Goal: Task Accomplishment & Management: Manage account settings

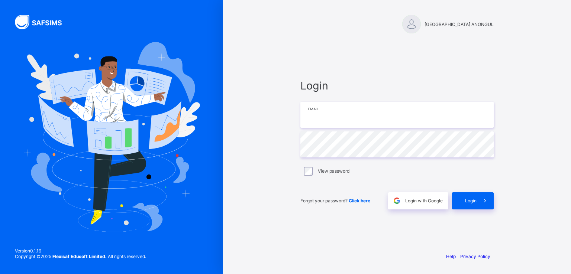
click at [334, 109] on input "email" at bounding box center [396, 115] width 193 height 26
click at [374, 62] on div "Login Email Password View password Forgot your password? Click here Login with …" at bounding box center [397, 144] width 208 height 204
click at [330, 109] on input "email" at bounding box center [396, 115] width 193 height 26
paste input "**********"
type input "**********"
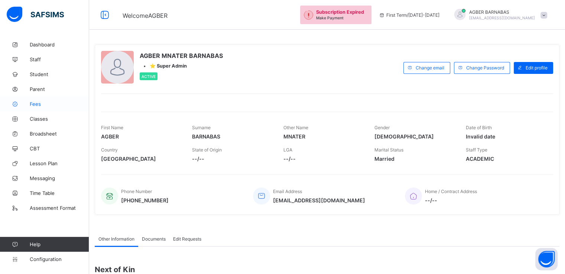
click at [32, 103] on span "Fees" at bounding box center [59, 104] width 59 height 6
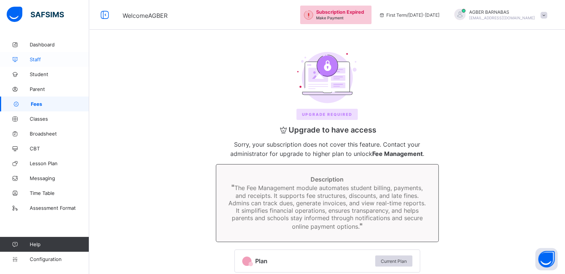
click at [36, 59] on span "Staff" at bounding box center [59, 59] width 59 height 6
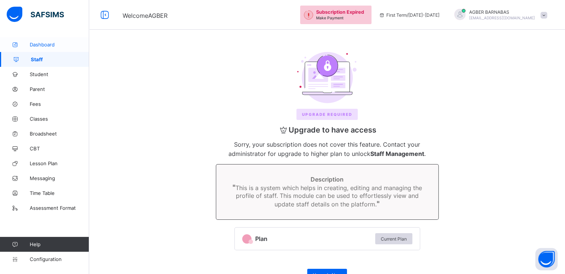
click at [41, 42] on span "Dashboard" at bounding box center [59, 45] width 59 height 6
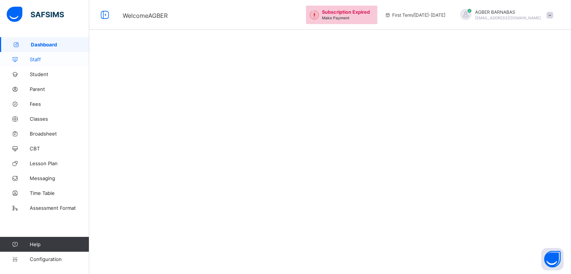
click at [36, 59] on span "Staff" at bounding box center [59, 59] width 59 height 6
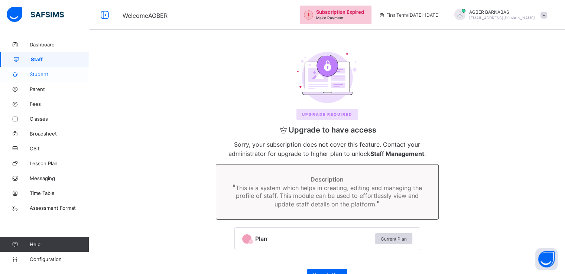
click at [36, 76] on span "Student" at bounding box center [59, 74] width 59 height 6
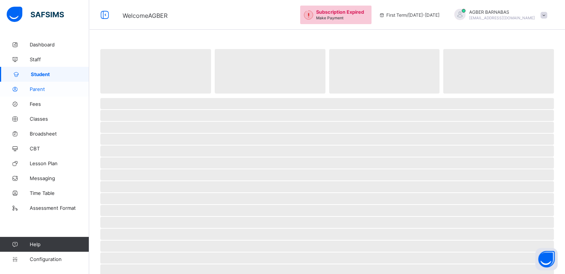
click at [37, 90] on span "Parent" at bounding box center [59, 89] width 59 height 6
click at [37, 106] on span "Fees" at bounding box center [59, 104] width 59 height 6
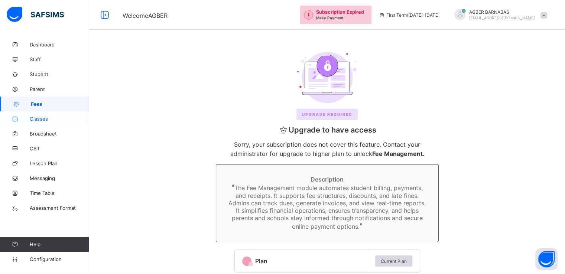
click at [36, 118] on span "Classes" at bounding box center [59, 119] width 59 height 6
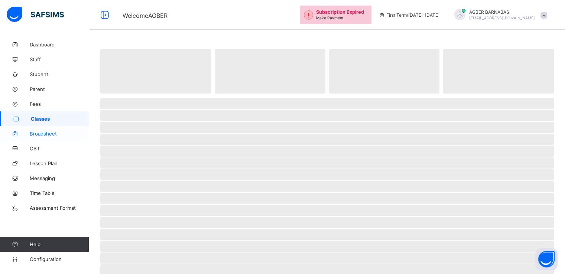
click at [36, 135] on span "Broadsheet" at bounding box center [59, 134] width 59 height 6
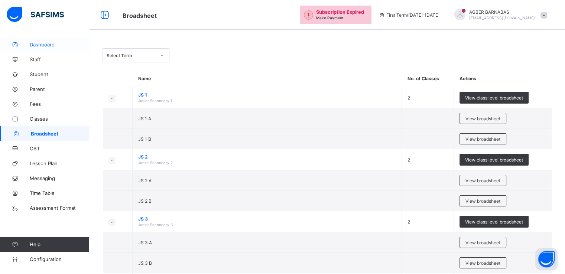
click at [35, 41] on link "Dashboard" at bounding box center [44, 44] width 89 height 15
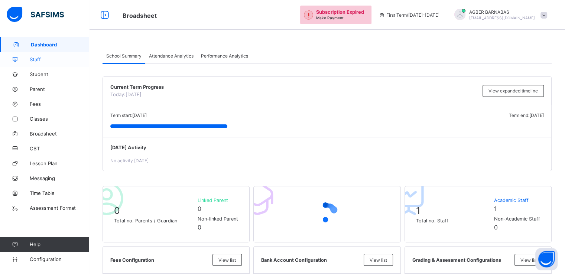
click at [39, 60] on span "Staff" at bounding box center [59, 59] width 59 height 6
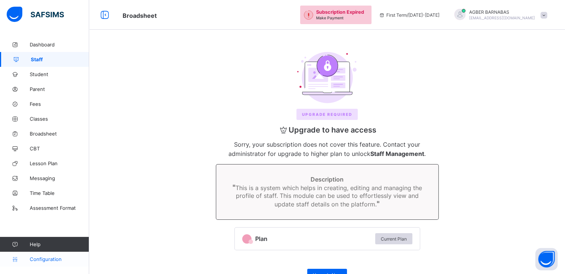
click at [46, 258] on span "Configuration" at bounding box center [59, 259] width 59 height 6
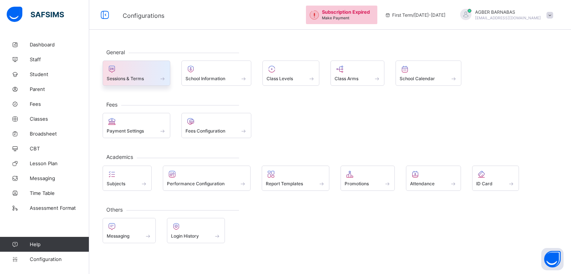
click at [140, 74] on span at bounding box center [136, 75] width 59 height 2
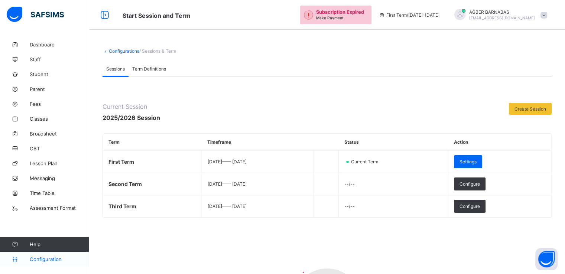
click at [49, 260] on span "Configuration" at bounding box center [59, 259] width 59 height 6
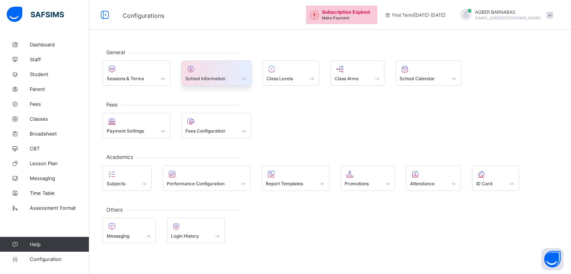
click at [213, 78] on span "School Information" at bounding box center [205, 79] width 40 height 6
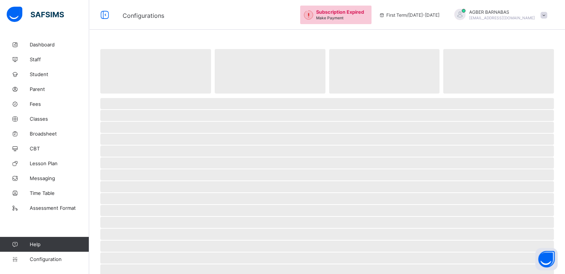
select select "**"
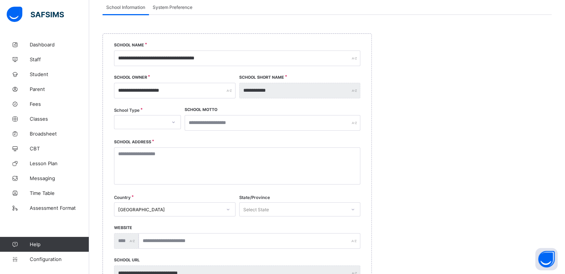
scroll to position [74, 0]
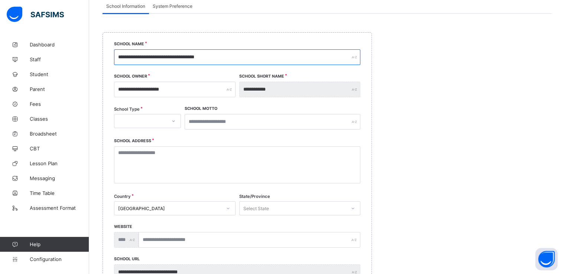
drag, startPoint x: 116, startPoint y: 57, endPoint x: 252, endPoint y: 52, distance: 135.7
click at [252, 52] on input "**********" at bounding box center [237, 57] width 246 height 16
click at [36, 265] on link "Configuration" at bounding box center [44, 259] width 89 height 15
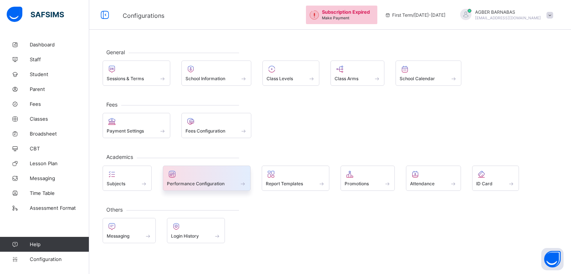
click at [189, 185] on span "Performance Configuration" at bounding box center [196, 184] width 58 height 6
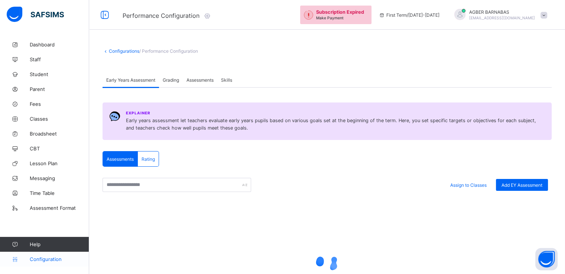
click at [43, 258] on span "Configuration" at bounding box center [59, 259] width 59 height 6
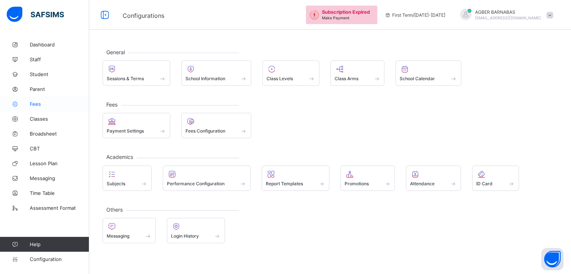
click at [33, 106] on span "Fees" at bounding box center [59, 104] width 59 height 6
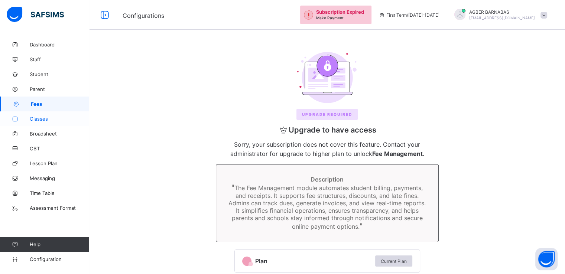
click at [40, 121] on span "Classes" at bounding box center [59, 119] width 59 height 6
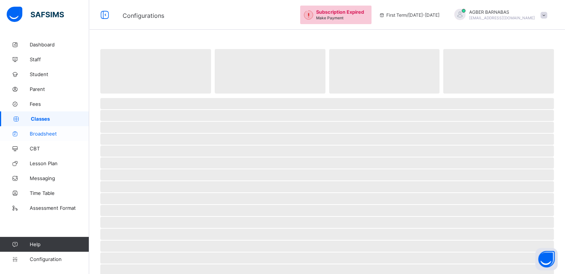
click at [41, 127] on link "Broadsheet" at bounding box center [44, 133] width 89 height 15
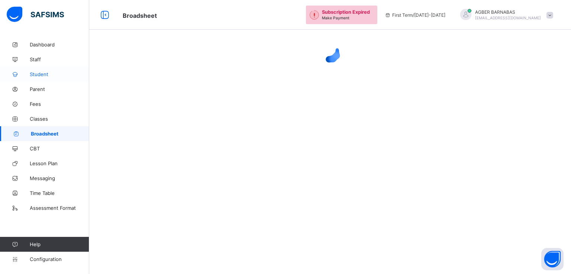
click at [35, 74] on span "Student" at bounding box center [59, 74] width 59 height 6
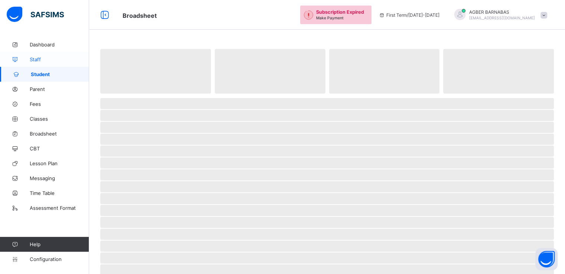
click at [38, 56] on span "Staff" at bounding box center [59, 59] width 59 height 6
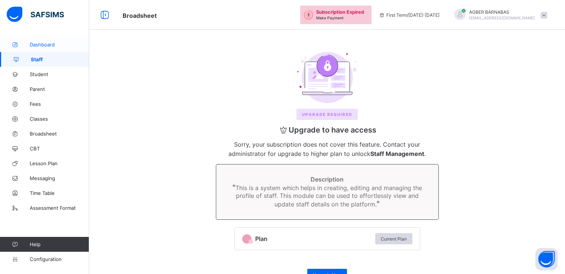
click at [45, 42] on span "Dashboard" at bounding box center [59, 45] width 59 height 6
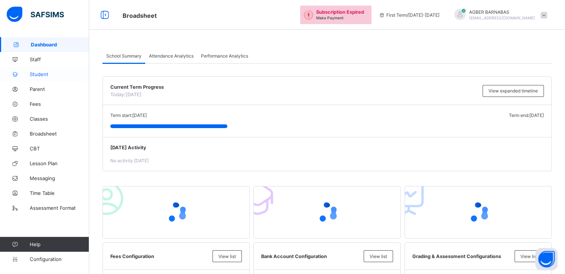
click at [38, 75] on span "Student" at bounding box center [59, 74] width 59 height 6
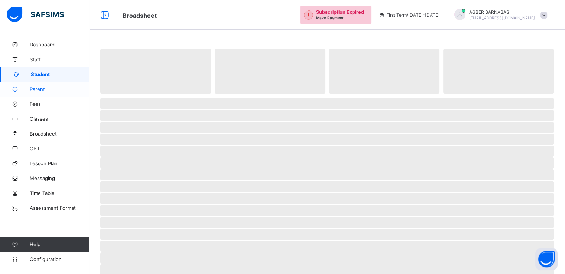
click at [41, 91] on span "Parent" at bounding box center [59, 89] width 59 height 6
click at [41, 106] on span "Fees" at bounding box center [59, 104] width 59 height 6
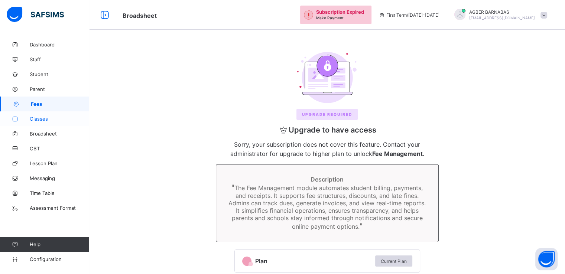
click at [41, 126] on link "Classes" at bounding box center [44, 118] width 89 height 15
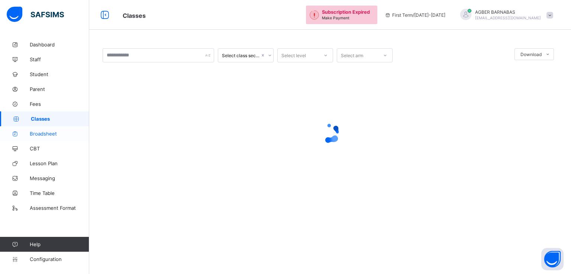
click at [46, 136] on span "Broadsheet" at bounding box center [59, 134] width 59 height 6
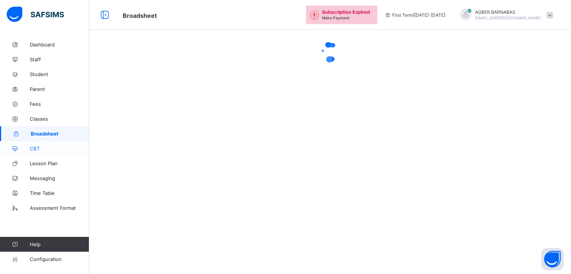
click at [38, 146] on span "CBT" at bounding box center [59, 149] width 59 height 6
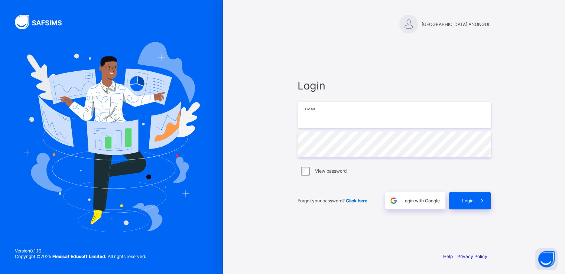
type input "**********"
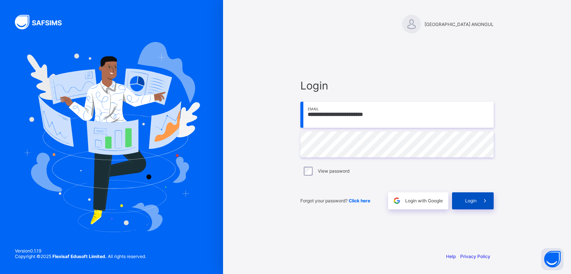
click at [471, 204] on div "Login" at bounding box center [473, 200] width 42 height 17
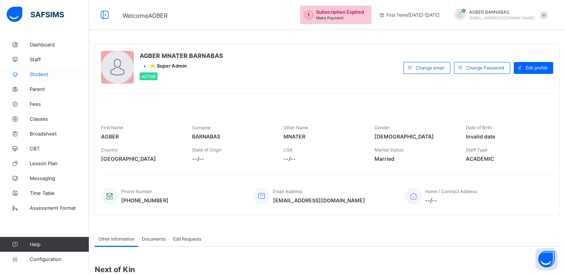
click at [43, 73] on span "Student" at bounding box center [59, 74] width 59 height 6
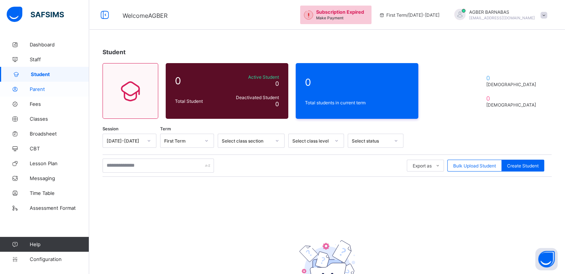
click at [33, 87] on span "Parent" at bounding box center [59, 89] width 59 height 6
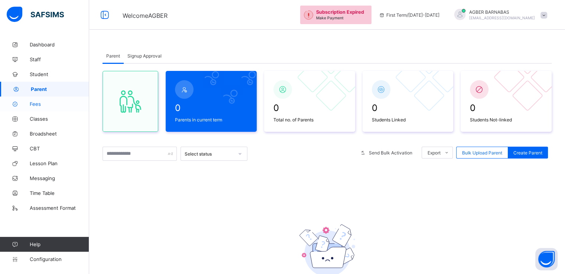
click at [34, 101] on span "Fees" at bounding box center [59, 104] width 59 height 6
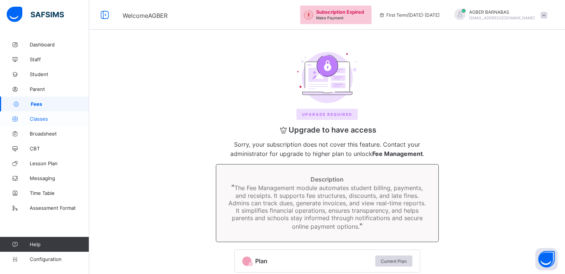
click at [42, 117] on span "Classes" at bounding box center [59, 119] width 59 height 6
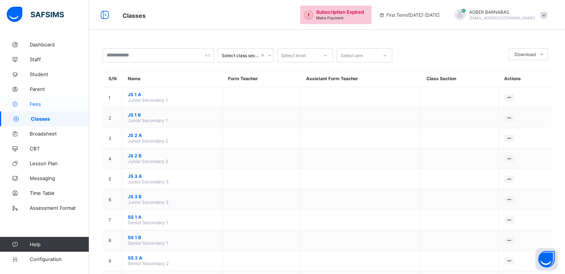
click at [35, 103] on span "Fees" at bounding box center [59, 104] width 59 height 6
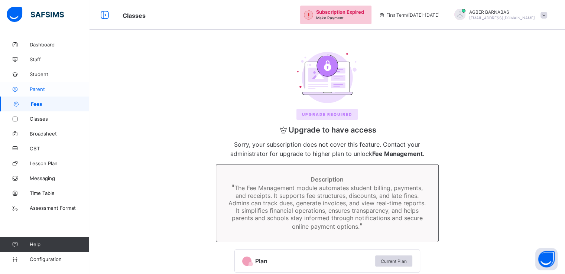
click at [39, 88] on span "Parent" at bounding box center [59, 89] width 59 height 6
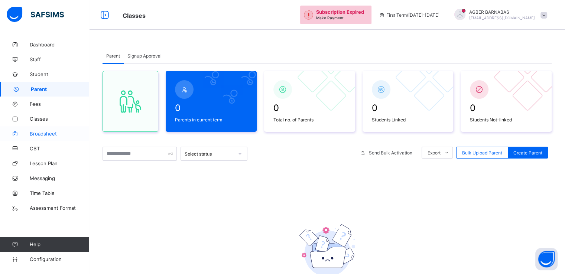
click at [40, 135] on span "Broadsheet" at bounding box center [59, 134] width 59 height 6
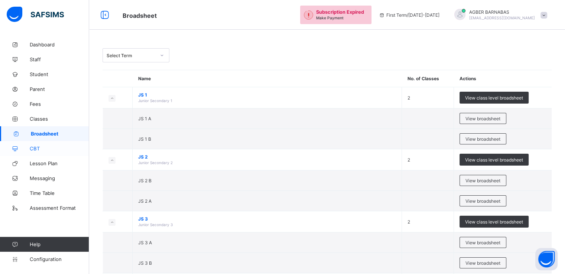
click at [35, 147] on span "CBT" at bounding box center [59, 149] width 59 height 6
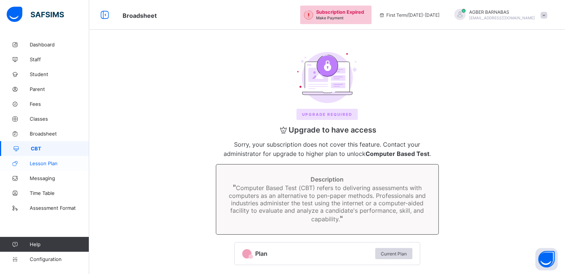
click at [42, 162] on span "Lesson Plan" at bounding box center [59, 164] width 59 height 6
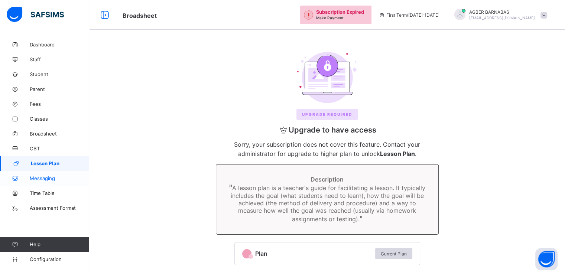
click at [51, 176] on span "Messaging" at bounding box center [59, 178] width 59 height 6
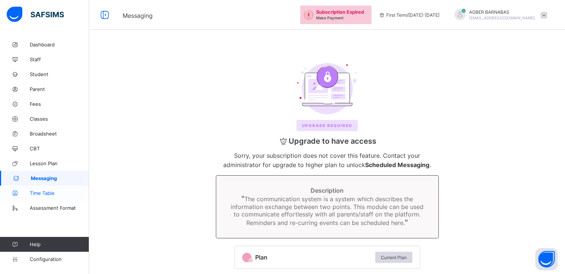
click at [42, 195] on span "Time Table" at bounding box center [59, 193] width 59 height 6
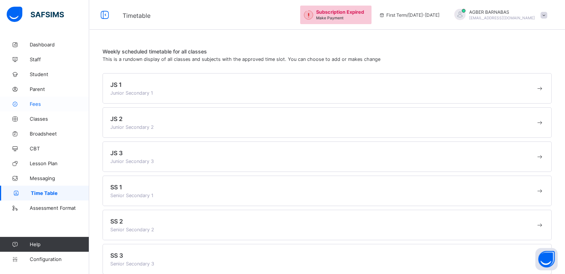
click at [38, 106] on span "Fees" at bounding box center [59, 104] width 59 height 6
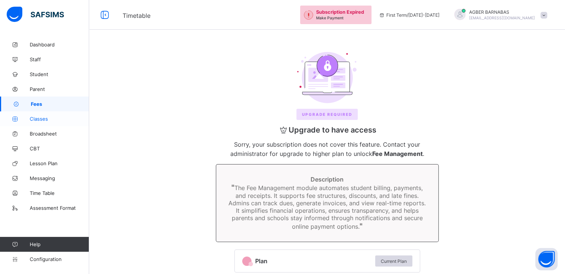
click at [37, 120] on span "Classes" at bounding box center [59, 119] width 59 height 6
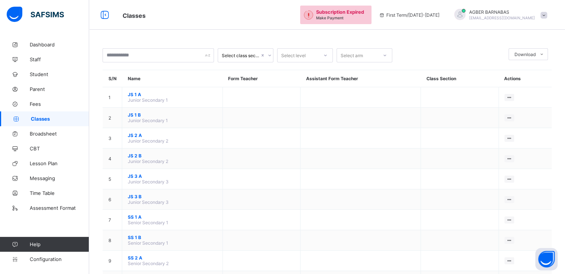
click at [547, 16] on span at bounding box center [544, 15] width 7 height 7
click at [524, 87] on span "Logout" at bounding box center [523, 85] width 49 height 9
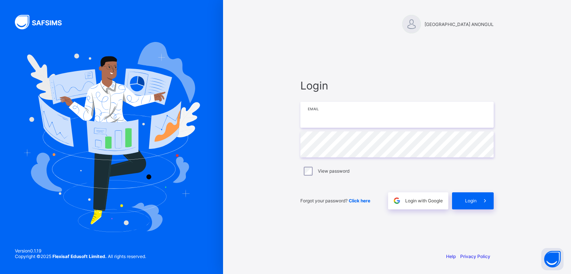
type input "**********"
click at [472, 201] on span "Login" at bounding box center [471, 201] width 12 height 6
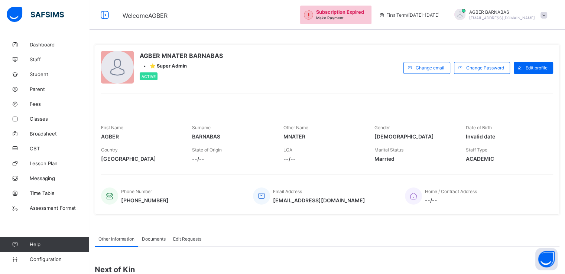
click at [547, 16] on span at bounding box center [544, 15] width 7 height 7
click at [522, 72] on span "Subscription" at bounding box center [517, 73] width 37 height 6
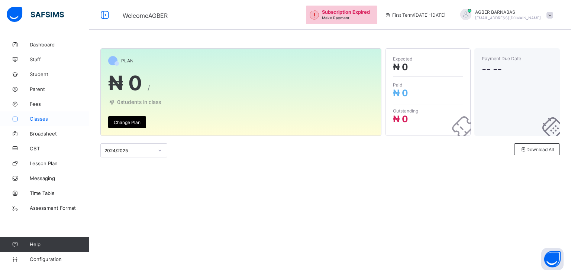
click at [36, 120] on span "Classes" at bounding box center [59, 119] width 59 height 6
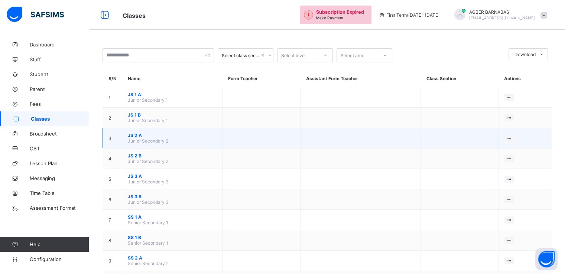
click at [131, 133] on span "JS 2 A" at bounding box center [172, 136] width 89 height 6
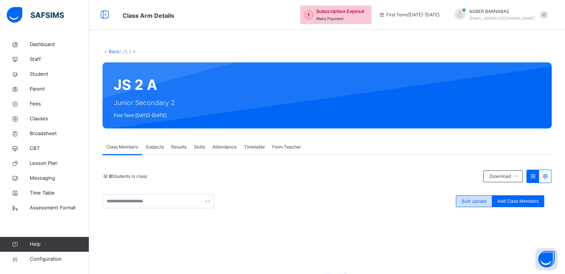
click at [477, 201] on span "Bulk upload" at bounding box center [474, 201] width 25 height 7
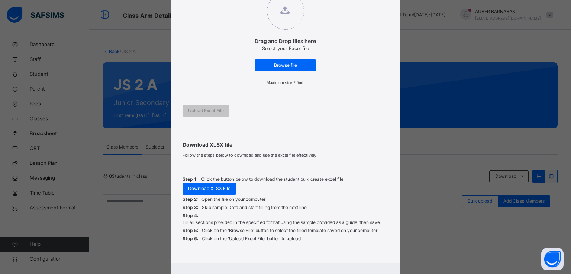
scroll to position [113, 0]
click at [195, 187] on span "Download XLSX File" at bounding box center [209, 188] width 42 height 7
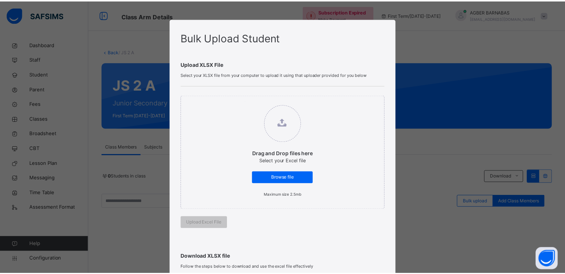
scroll to position [147, 0]
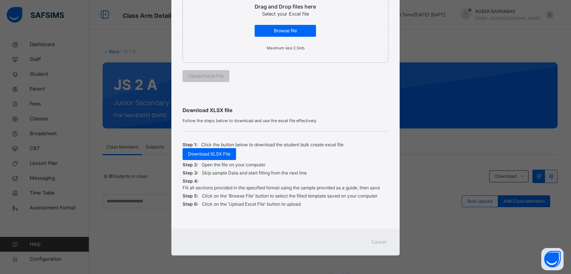
click at [375, 241] on span "Cancel" at bounding box center [378, 242] width 15 height 7
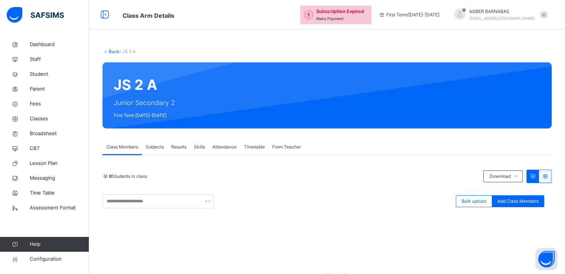
click at [547, 16] on span at bounding box center [544, 15] width 7 height 7
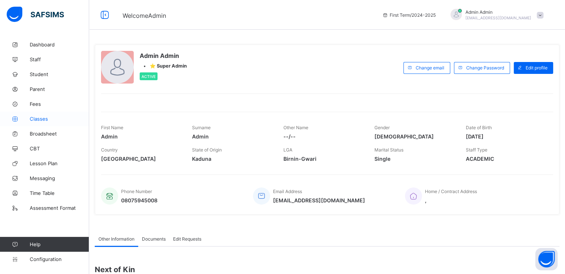
click at [40, 118] on span "Classes" at bounding box center [59, 119] width 59 height 6
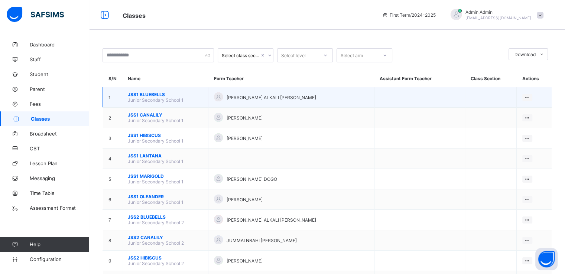
click at [142, 92] on span "JSS1 BLUEBELLS" at bounding box center [165, 95] width 75 height 6
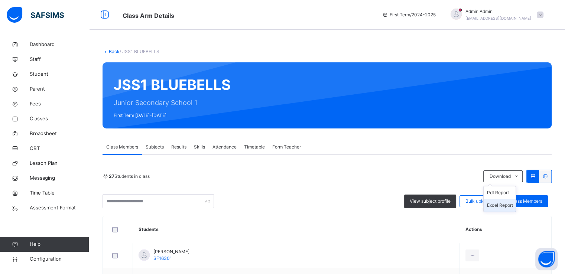
click at [501, 204] on li "Excel Report" at bounding box center [500, 205] width 32 height 13
click at [110, 49] on link "Back" at bounding box center [114, 52] width 11 height 6
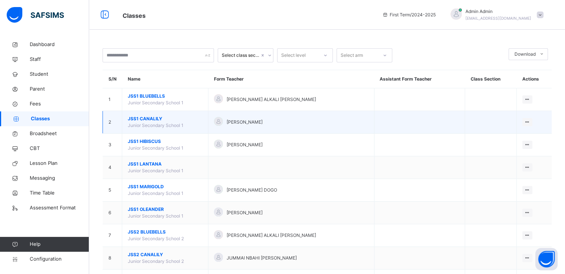
click at [146, 119] on span "JSS1 CANALILY" at bounding box center [165, 119] width 75 height 7
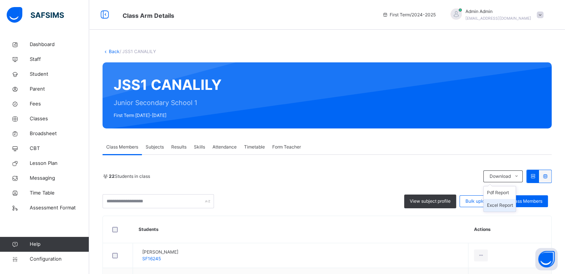
click at [500, 206] on li "Excel Report" at bounding box center [500, 205] width 32 height 13
click at [111, 51] on link "Back" at bounding box center [114, 52] width 11 height 6
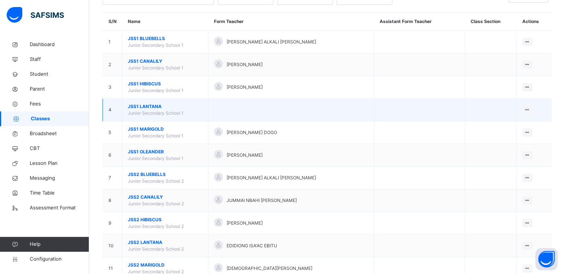
scroll to position [56, 0]
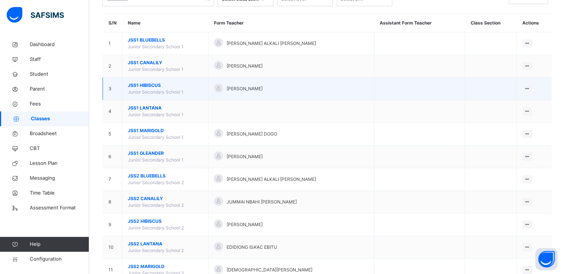
click at [147, 84] on span "JSS1 HIBISCUS" at bounding box center [165, 85] width 75 height 7
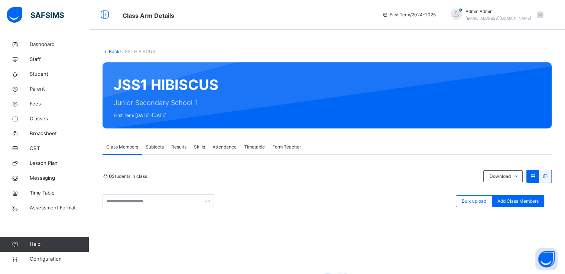
click at [114, 51] on link "Back" at bounding box center [114, 52] width 11 height 6
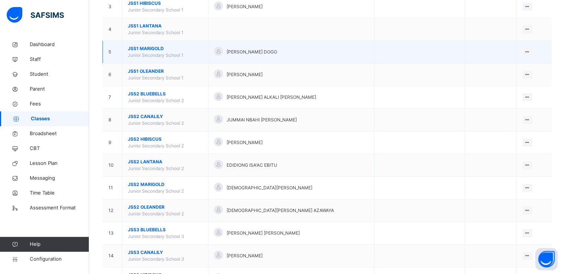
scroll to position [140, 0]
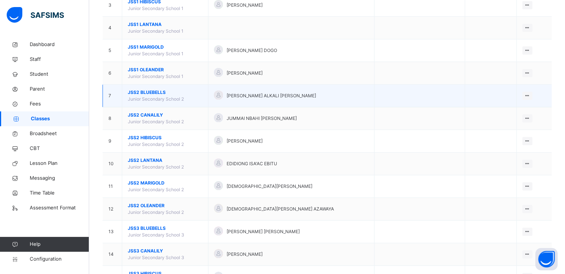
click at [138, 92] on span "JSS2 BLUEBELLS" at bounding box center [165, 92] width 75 height 7
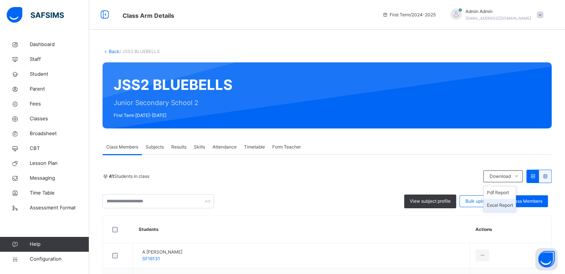
click at [498, 204] on li "Excel Report" at bounding box center [500, 205] width 32 height 13
click at [111, 52] on link "Back" at bounding box center [114, 52] width 11 height 6
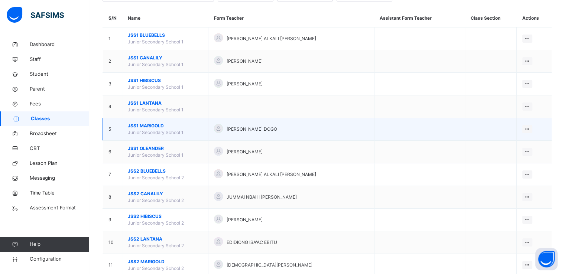
scroll to position [62, 0]
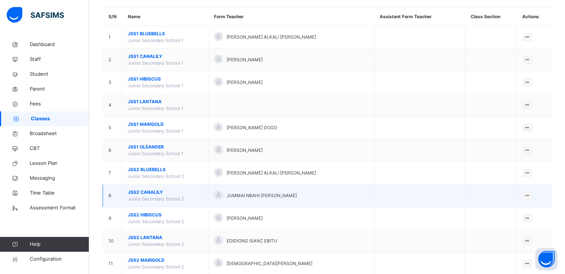
click at [145, 189] on span "JSS2 CANALILY" at bounding box center [165, 192] width 75 height 7
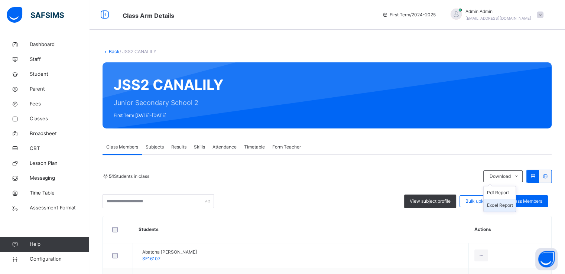
click at [499, 205] on li "Excel Report" at bounding box center [500, 205] width 32 height 13
click at [111, 51] on link "Back" at bounding box center [114, 52] width 11 height 6
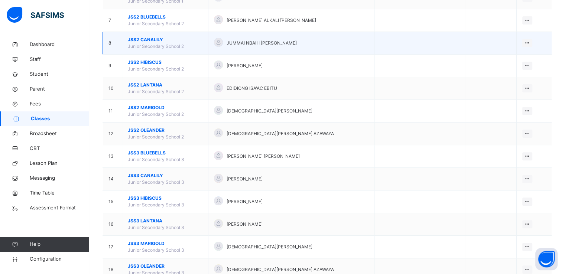
scroll to position [214, 0]
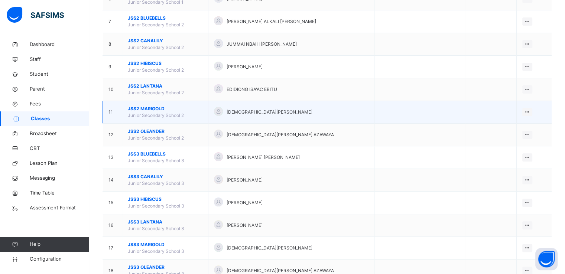
click at [151, 113] on span "Junior Secondary School 2" at bounding box center [156, 116] width 56 height 6
click at [144, 106] on span "JSS2 MARIGOLD" at bounding box center [165, 109] width 75 height 7
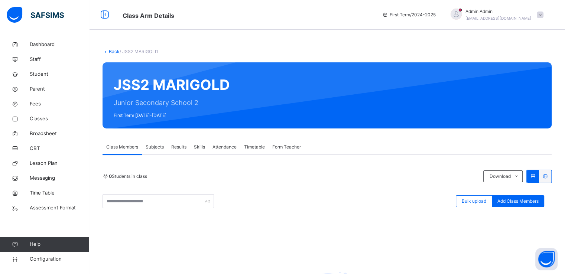
click at [111, 51] on link "Back" at bounding box center [114, 52] width 11 height 6
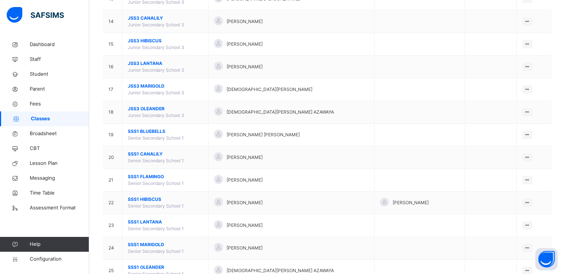
scroll to position [373, 0]
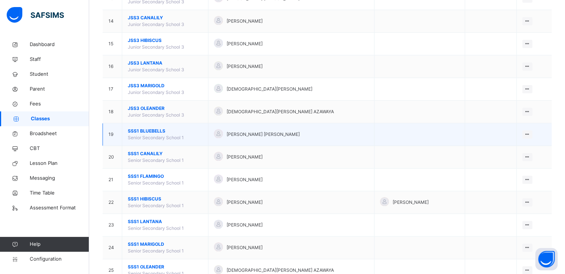
click at [153, 128] on span "SSS1 BLUEBELLS" at bounding box center [165, 131] width 75 height 7
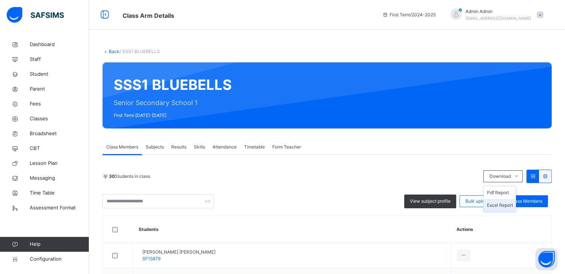
click at [498, 205] on li "Excel Report" at bounding box center [500, 205] width 32 height 13
click at [110, 51] on link "Back" at bounding box center [114, 52] width 11 height 6
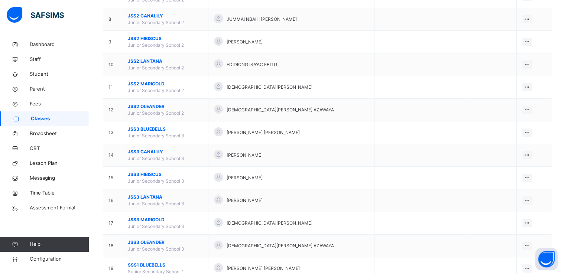
scroll to position [239, 0]
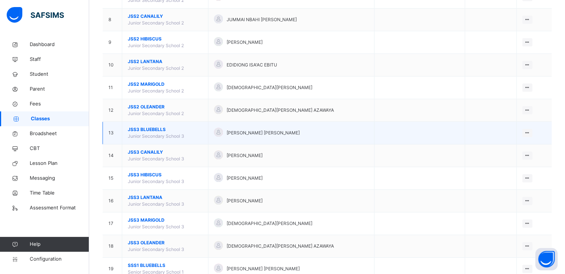
click at [145, 128] on span "JSS3 BLUEBELLS" at bounding box center [165, 129] width 75 height 7
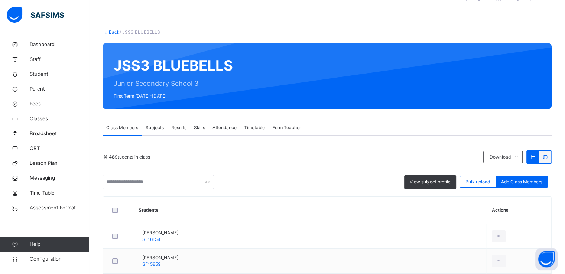
scroll to position [19, 0]
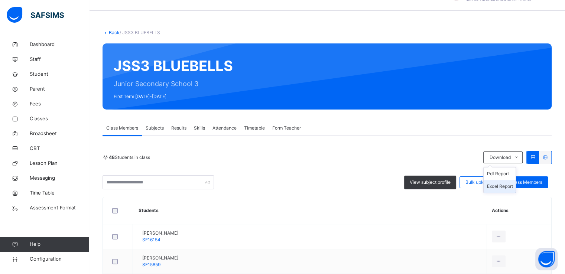
click at [502, 185] on li "Excel Report" at bounding box center [500, 186] width 32 height 13
click at [110, 32] on link "Back" at bounding box center [114, 33] width 11 height 6
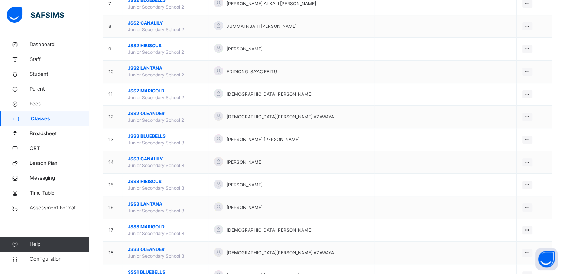
scroll to position [236, 0]
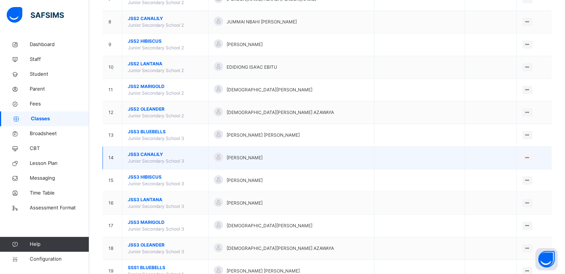
click at [147, 153] on span "JSS3 CANALILY" at bounding box center [165, 154] width 75 height 7
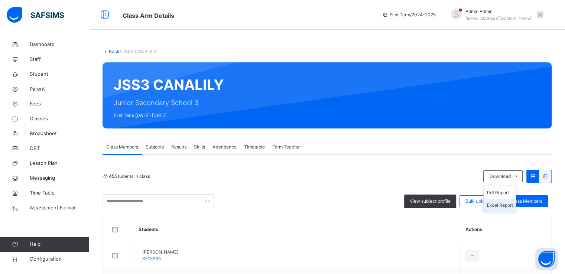
click at [501, 201] on li "Excel Report" at bounding box center [500, 205] width 32 height 13
click at [109, 53] on link "Back" at bounding box center [114, 52] width 11 height 6
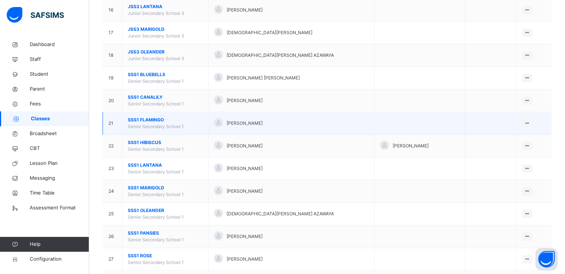
scroll to position [429, 0]
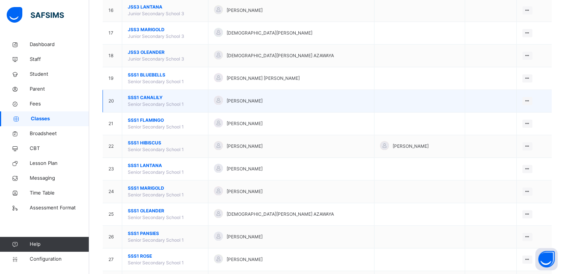
click at [143, 96] on span "SSS1 CANALILY" at bounding box center [165, 97] width 75 height 7
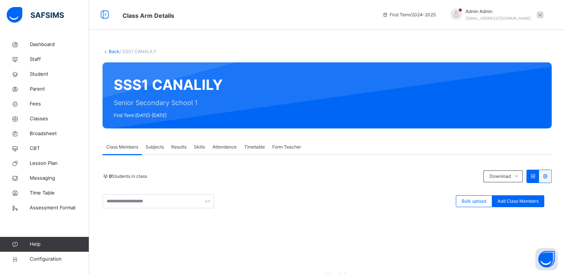
click at [111, 51] on link "Back" at bounding box center [114, 52] width 11 height 6
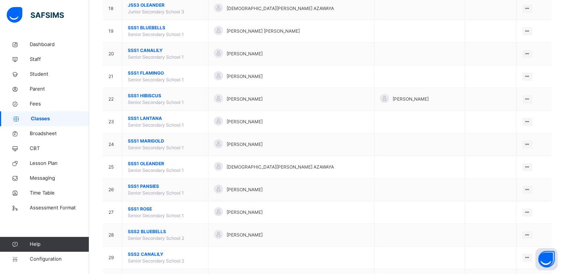
scroll to position [478, 0]
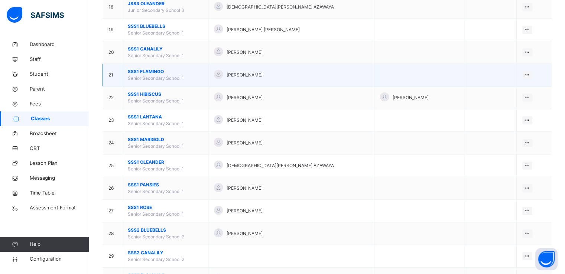
click at [149, 72] on span "SSS1 FLAMINGO" at bounding box center [165, 71] width 75 height 7
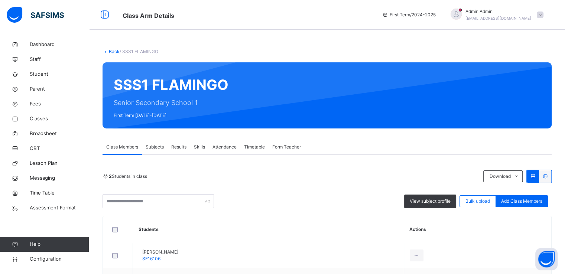
click at [111, 51] on link "Back" at bounding box center [114, 52] width 11 height 6
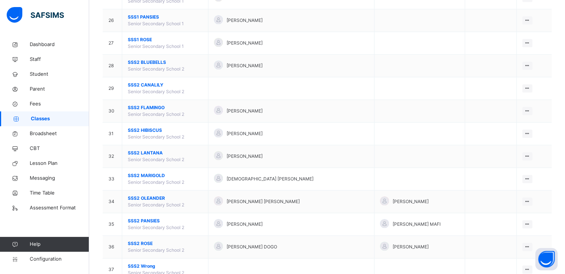
scroll to position [586, 0]
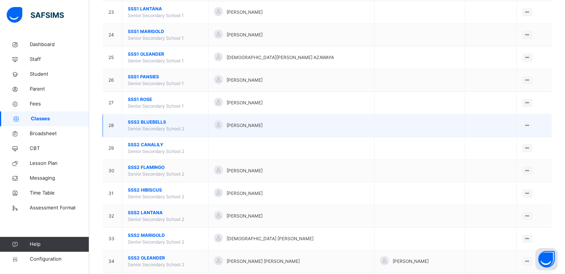
click at [145, 119] on span "SSS2 BLUEBELLS" at bounding box center [165, 122] width 75 height 7
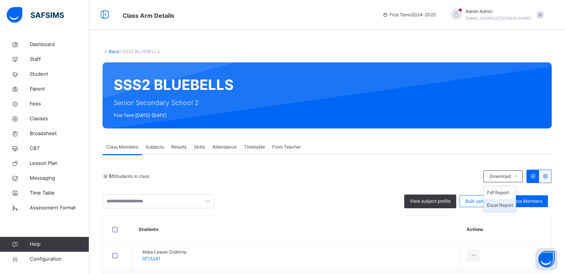
click at [505, 205] on li "Excel Report" at bounding box center [500, 205] width 32 height 13
click at [110, 52] on link "Back" at bounding box center [114, 52] width 11 height 6
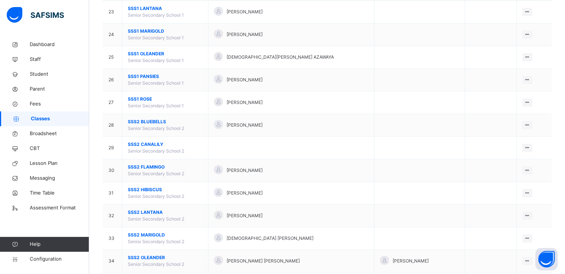
scroll to position [590, 0]
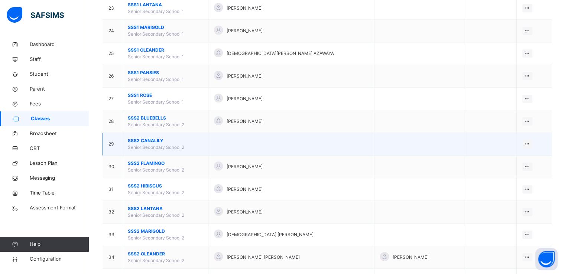
click at [143, 137] on span "SSS2 CANALILY" at bounding box center [165, 140] width 75 height 7
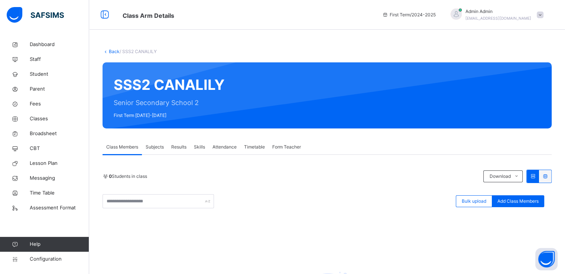
click at [110, 52] on link "Back" at bounding box center [114, 52] width 11 height 6
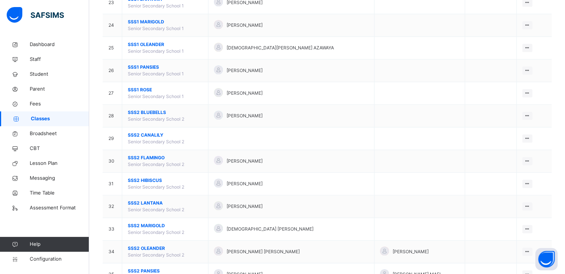
scroll to position [593, 0]
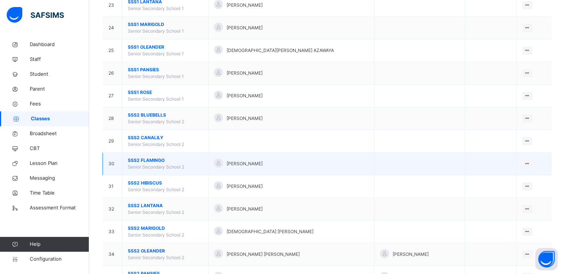
click at [148, 158] on span "SSS2 FLAMINGO" at bounding box center [165, 160] width 75 height 7
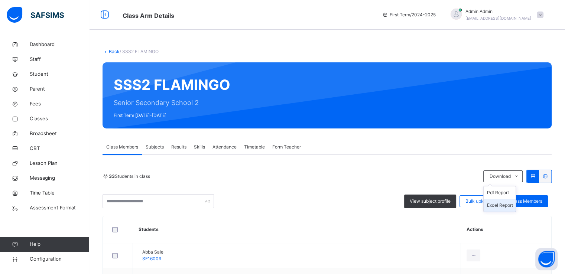
click at [504, 203] on li "Excel Report" at bounding box center [500, 205] width 32 height 13
click at [111, 52] on link "Back" at bounding box center [114, 52] width 11 height 6
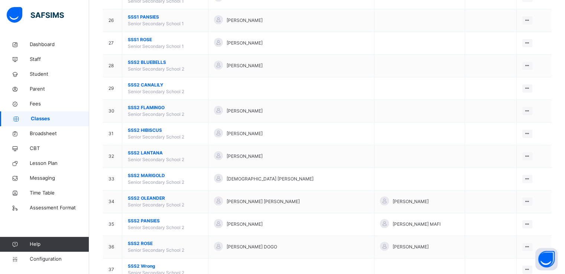
scroll to position [647, 0]
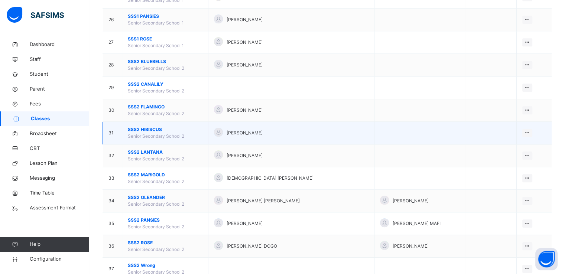
click at [139, 128] on span "SSS2 HIBISCUS" at bounding box center [165, 129] width 75 height 7
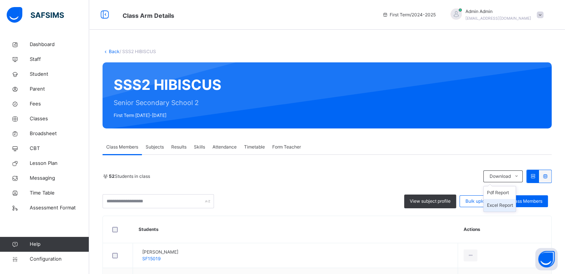
click at [499, 204] on li "Excel Report" at bounding box center [500, 205] width 32 height 13
click at [110, 49] on link "Back" at bounding box center [114, 52] width 11 height 6
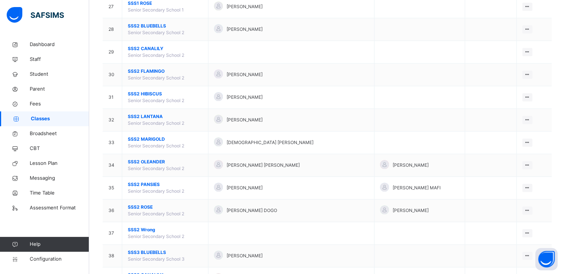
scroll to position [685, 0]
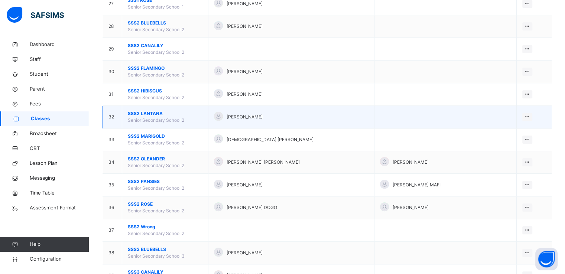
click at [148, 112] on span "SSS2 LANTANA" at bounding box center [165, 113] width 75 height 7
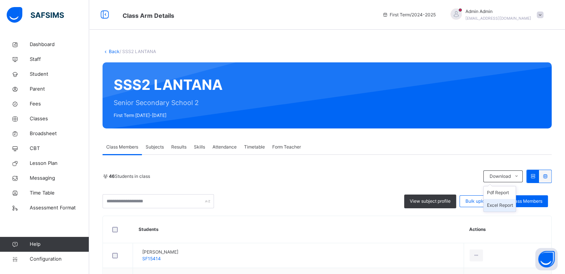
click at [500, 205] on li "Excel Report" at bounding box center [500, 205] width 32 height 13
click at [112, 51] on link "Back" at bounding box center [114, 52] width 11 height 6
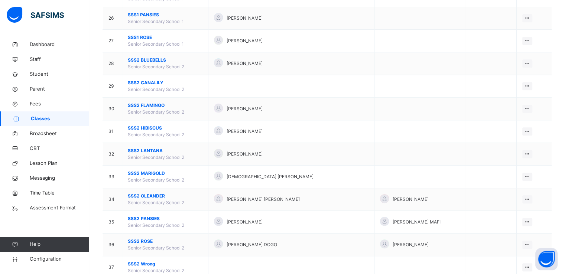
scroll to position [648, 0]
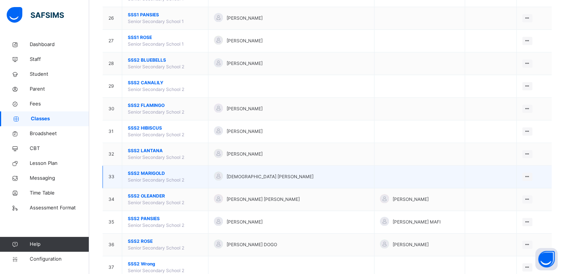
click at [147, 171] on span "SSS2 MARIGOLD" at bounding box center [165, 173] width 75 height 7
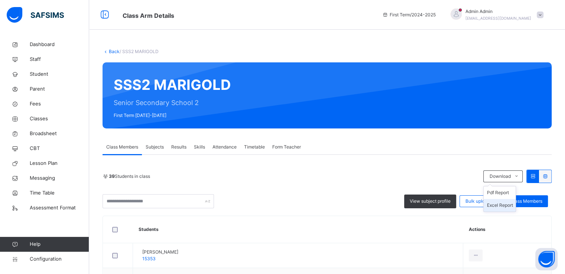
click at [501, 204] on li "Excel Report" at bounding box center [500, 205] width 32 height 13
click at [110, 51] on link "Back" at bounding box center [114, 52] width 11 height 6
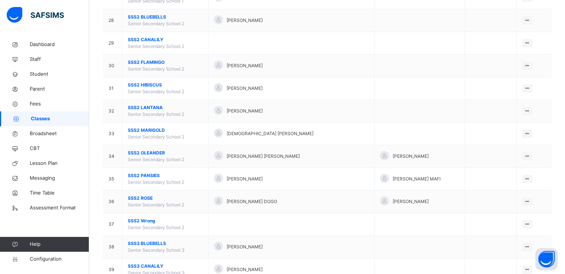
scroll to position [700, 0]
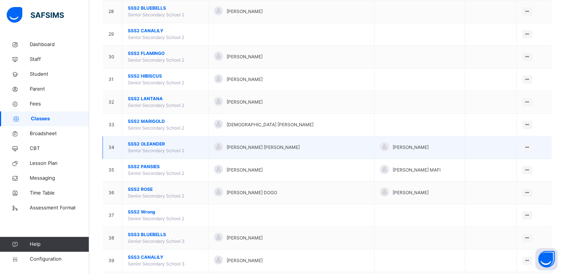
click at [144, 142] on span "SSS2 OLEANDER" at bounding box center [165, 144] width 75 height 7
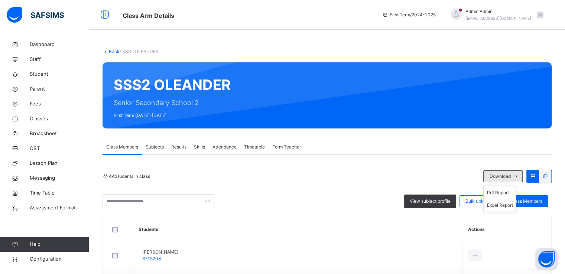
click at [519, 179] on icon at bounding box center [517, 177] width 6 height 6
click at [501, 205] on li "Excel Report" at bounding box center [500, 205] width 32 height 13
click at [110, 50] on link "Back" at bounding box center [114, 52] width 11 height 6
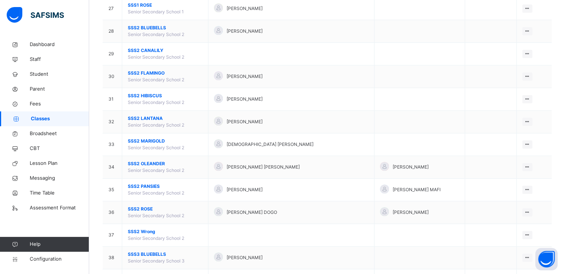
scroll to position [681, 0]
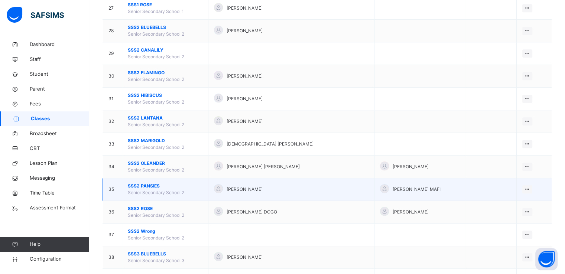
click at [144, 184] on span "SSS2 PANSIES" at bounding box center [165, 186] width 75 height 7
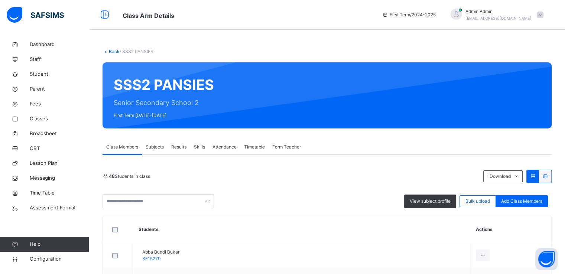
click at [0, 0] on li "Excel Report" at bounding box center [0, 0] width 0 height 0
click at [112, 52] on link "Back" at bounding box center [114, 52] width 11 height 6
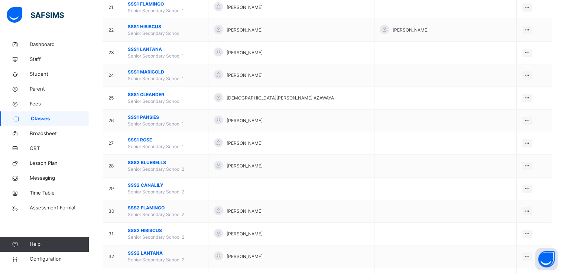
scroll to position [700, 0]
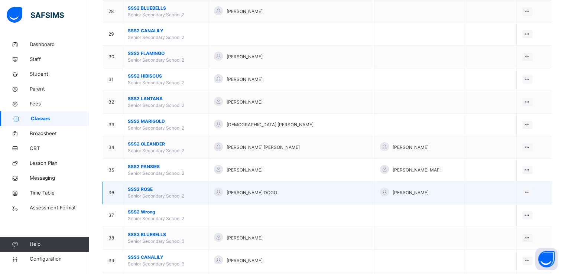
click at [139, 186] on span "SSS2 ROSE" at bounding box center [165, 189] width 75 height 7
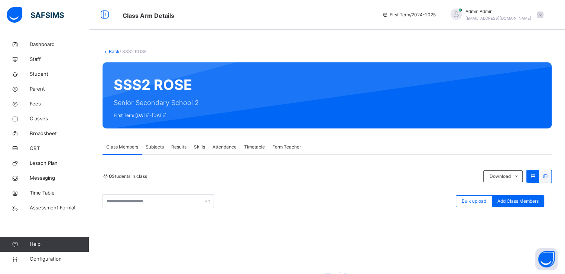
click at [110, 52] on link "Back" at bounding box center [114, 52] width 11 height 6
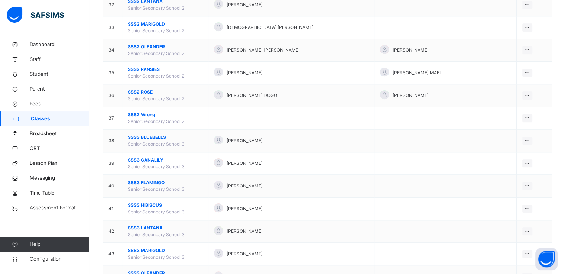
scroll to position [796, 0]
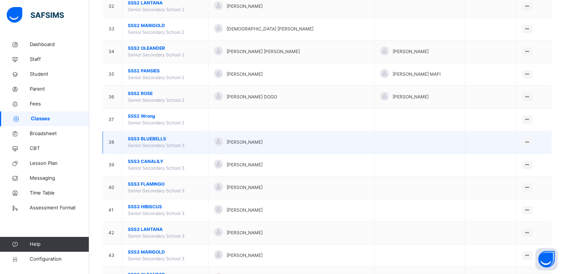
click at [147, 136] on span "SSS3 BLUEBELLS" at bounding box center [165, 139] width 75 height 7
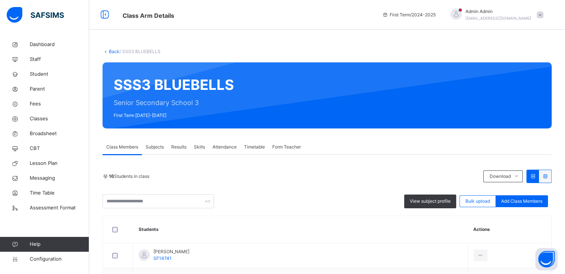
scroll to position [27, 0]
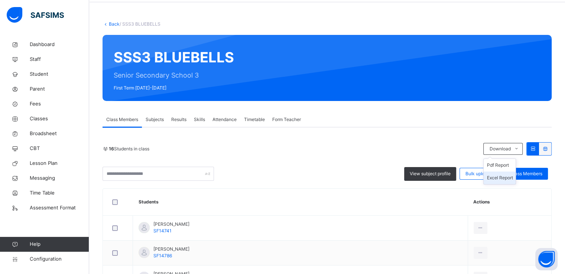
click at [498, 178] on li "Excel Report" at bounding box center [500, 178] width 32 height 13
click at [111, 24] on link "Back" at bounding box center [114, 24] width 11 height 6
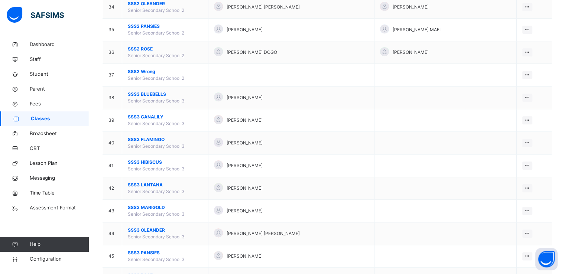
scroll to position [837, 0]
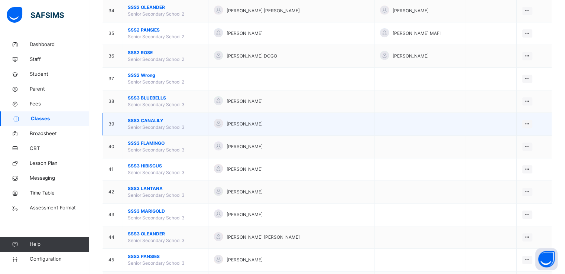
click at [142, 117] on span "SSS3 CANALILY" at bounding box center [165, 120] width 75 height 7
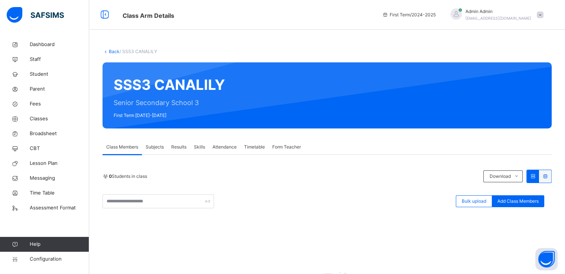
click at [110, 51] on link "Back" at bounding box center [114, 52] width 11 height 6
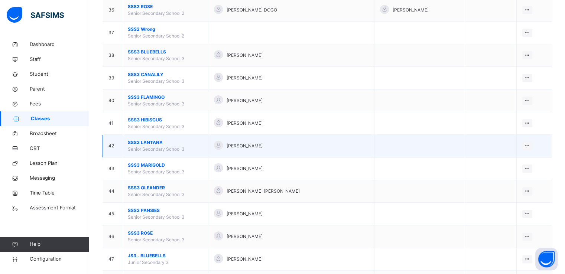
scroll to position [883, 0]
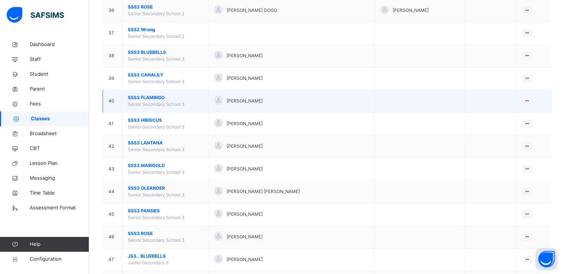
click at [152, 95] on span "SSS3 FLAMINGO" at bounding box center [165, 97] width 75 height 7
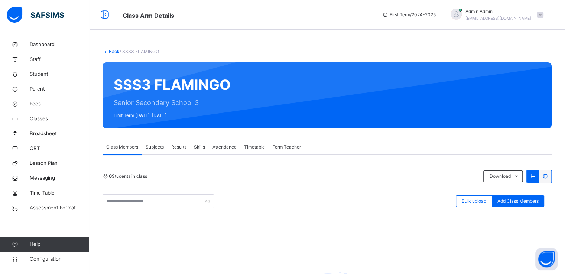
click at [113, 51] on link "Back" at bounding box center [114, 52] width 11 height 6
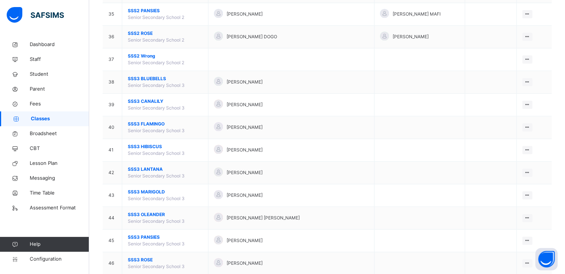
scroll to position [857, 0]
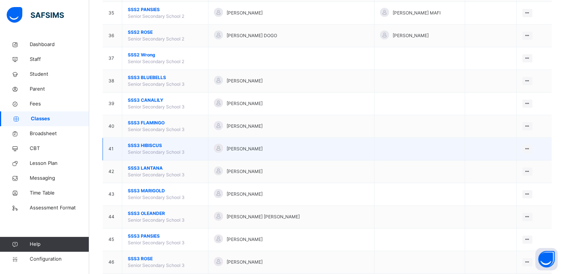
click at [144, 142] on span "SSS3 HIBISCUS" at bounding box center [165, 145] width 75 height 7
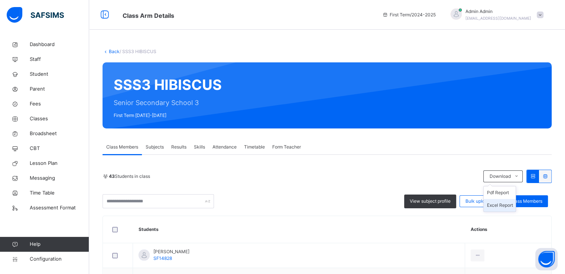
click at [501, 207] on li "Excel Report" at bounding box center [500, 205] width 32 height 13
click at [113, 52] on link "Back" at bounding box center [114, 52] width 11 height 6
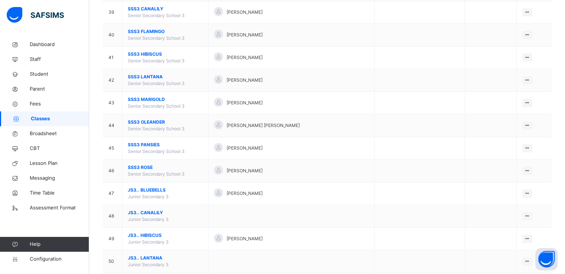
scroll to position [948, 0]
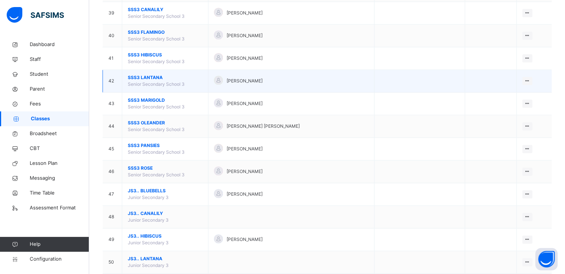
click at [152, 74] on span "SSS3 LANTANA" at bounding box center [165, 77] width 75 height 7
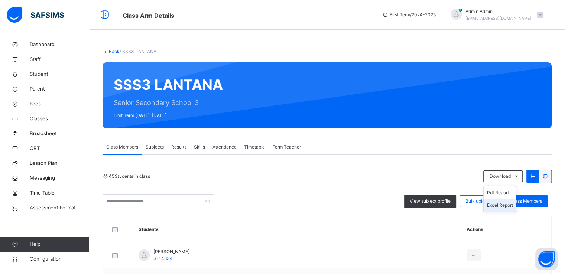
click at [501, 204] on li "Excel Report" at bounding box center [500, 205] width 32 height 13
click at [111, 51] on link "Back" at bounding box center [114, 52] width 11 height 6
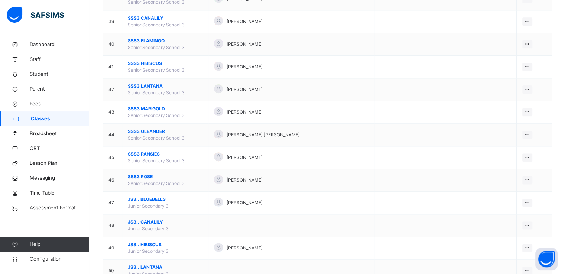
scroll to position [940, 0]
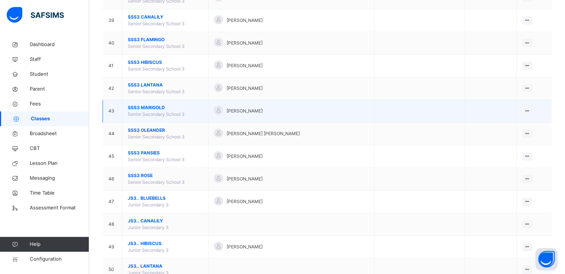
click at [148, 105] on span "SSS3 MARIGOLD" at bounding box center [165, 107] width 75 height 7
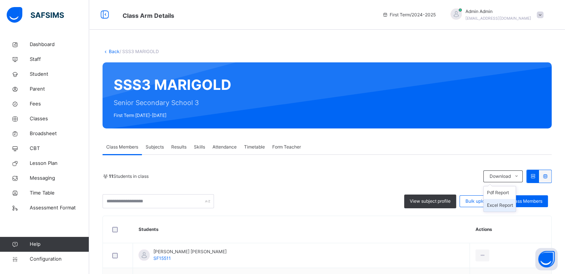
click at [498, 204] on li "Excel Report" at bounding box center [500, 205] width 32 height 13
click at [113, 52] on link "Back" at bounding box center [114, 52] width 11 height 6
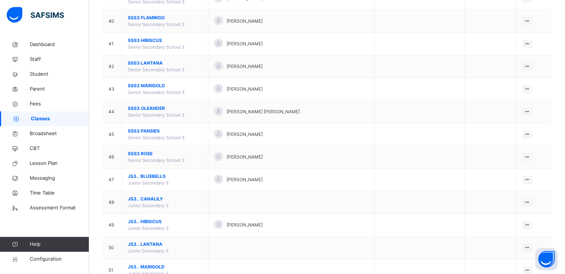
scroll to position [951, 0]
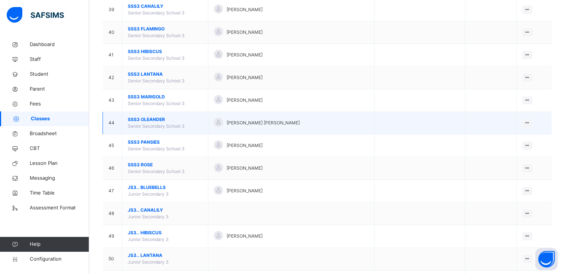
click at [158, 118] on span "SSS3 OLEANDER" at bounding box center [165, 119] width 75 height 7
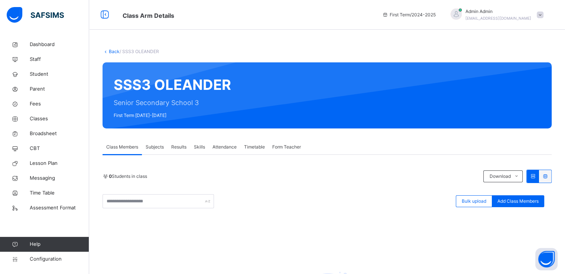
click at [111, 49] on link "Back" at bounding box center [114, 52] width 11 height 6
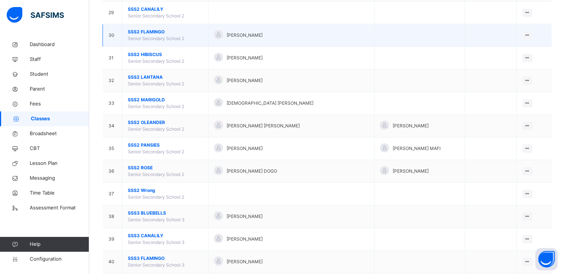
scroll to position [722, 0]
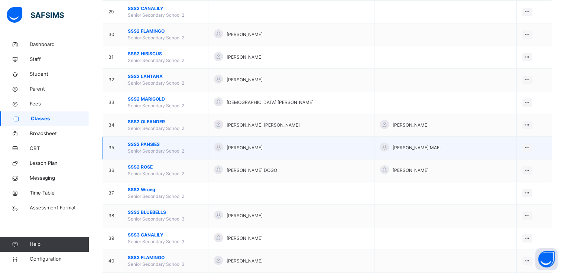
click at [140, 143] on span "SSS2 PANSIES" at bounding box center [165, 144] width 75 height 7
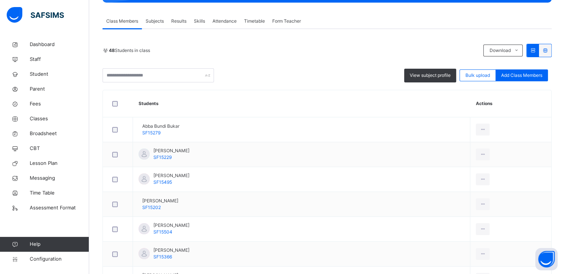
scroll to position [131, 0]
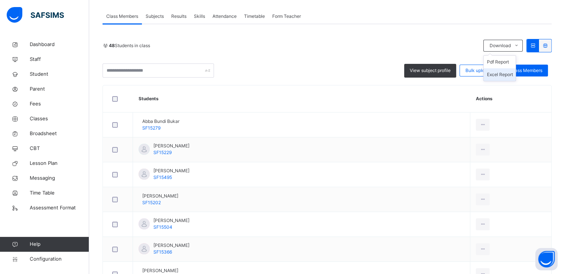
click at [502, 81] on li "Excel Report" at bounding box center [500, 74] width 32 height 13
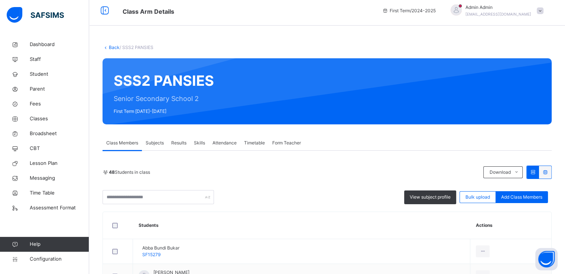
click at [111, 47] on link "Back" at bounding box center [114, 48] width 11 height 6
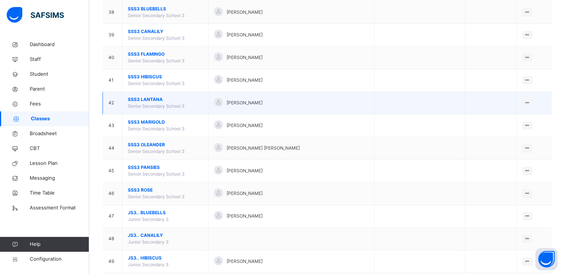
scroll to position [926, 0]
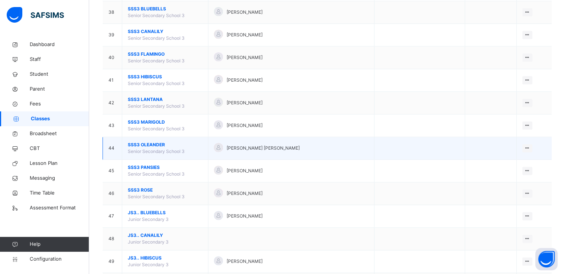
click at [149, 142] on span "SSS3 OLEANDER" at bounding box center [165, 145] width 75 height 7
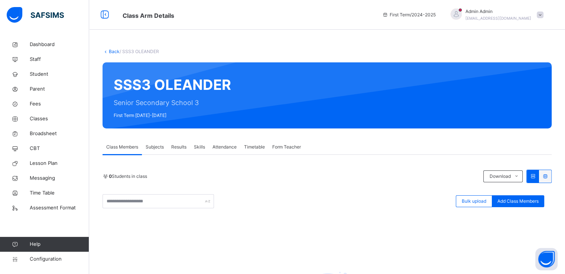
click at [113, 52] on link "Back" at bounding box center [114, 52] width 11 height 6
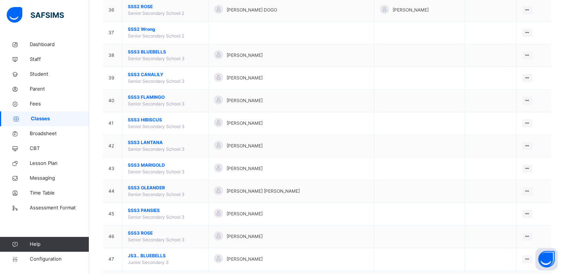
scroll to position [914, 0]
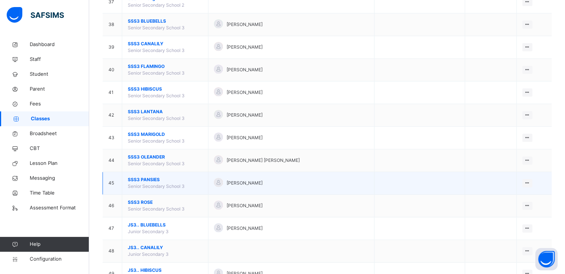
click at [143, 177] on span "SSS3 PANSIES" at bounding box center [165, 180] width 75 height 7
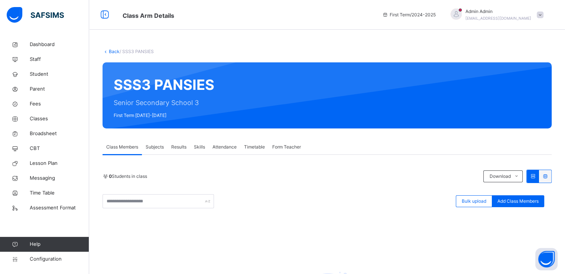
click at [113, 49] on link "Back" at bounding box center [114, 52] width 11 height 6
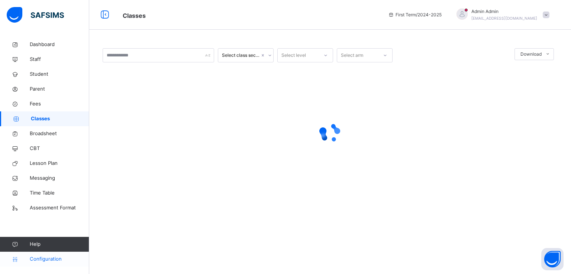
click at [43, 259] on span "Configuration" at bounding box center [59, 259] width 59 height 7
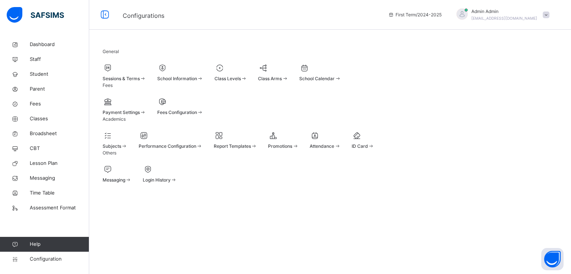
click at [292, 149] on span "Promotions" at bounding box center [280, 146] width 24 height 6
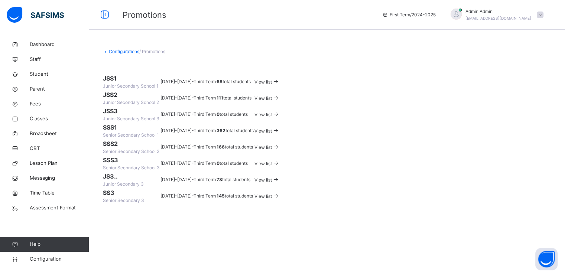
scroll to position [116, 0]
click at [272, 145] on span "View list" at bounding box center [263, 148] width 17 height 6
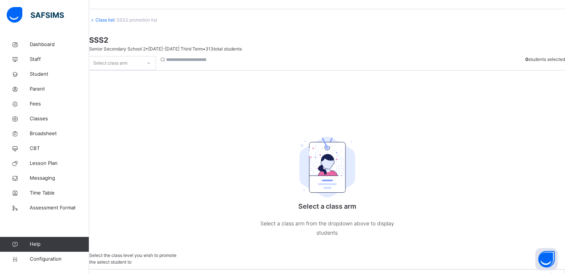
scroll to position [42, 0]
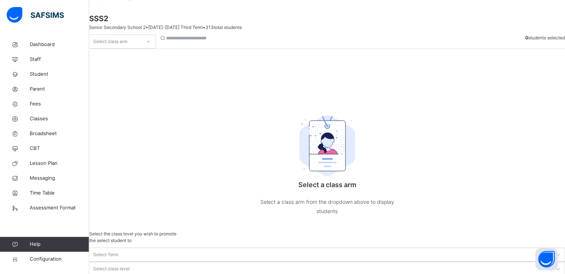
click at [156, 49] on div "Select class arm" at bounding box center [122, 42] width 67 height 14
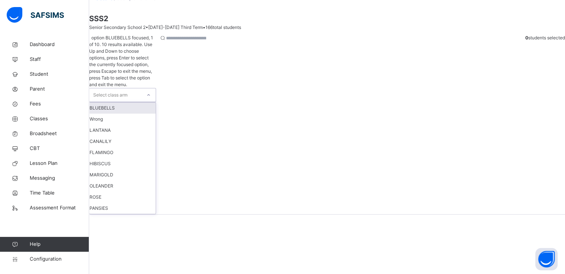
click at [155, 89] on div at bounding box center [148, 95] width 13 height 12
click at [132, 147] on div "FLAMINGO" at bounding box center [123, 152] width 66 height 11
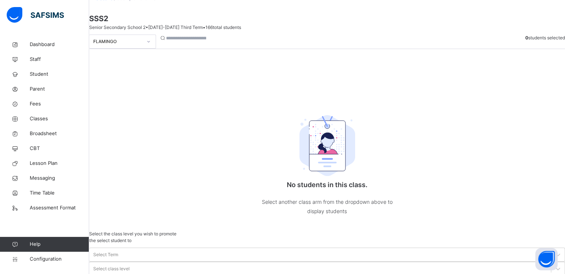
click at [149, 49] on div "FLAMINGO" at bounding box center [122, 42] width 67 height 14
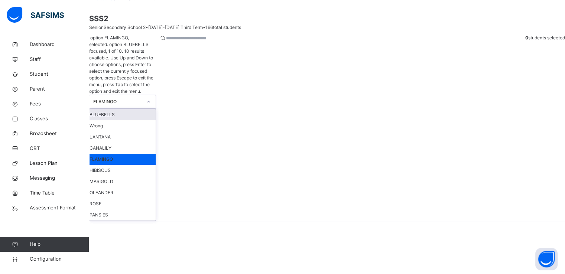
click at [142, 98] on div "FLAMINGO" at bounding box center [117, 101] width 49 height 7
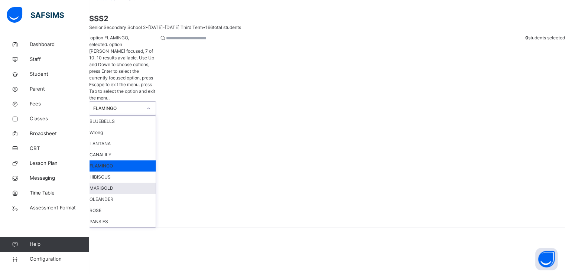
click at [121, 183] on div "MARIGOLD" at bounding box center [123, 188] width 66 height 11
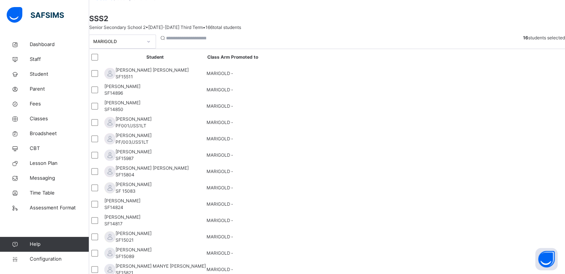
drag, startPoint x: 491, startPoint y: 91, endPoint x: 493, endPoint y: 113, distance: 21.3
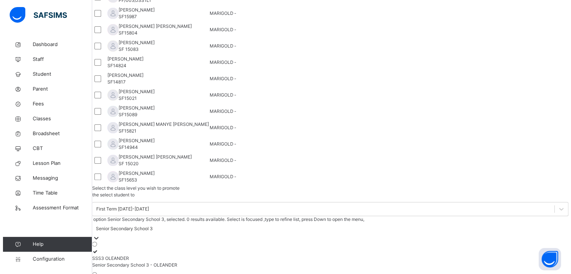
scroll to position [186, 0]
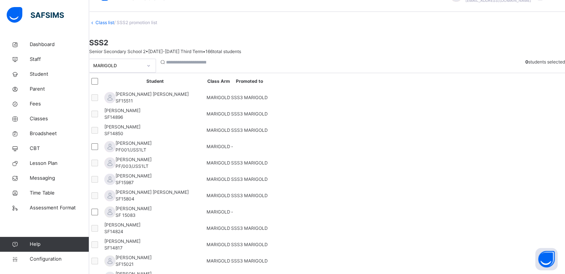
scroll to position [0, 0]
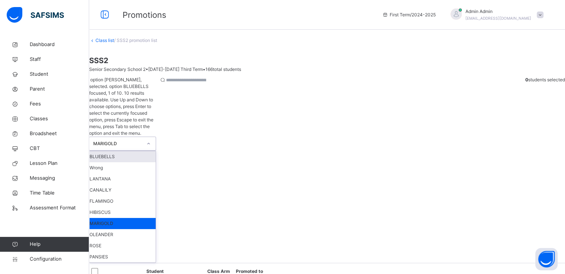
click at [155, 138] on div at bounding box center [148, 144] width 13 height 12
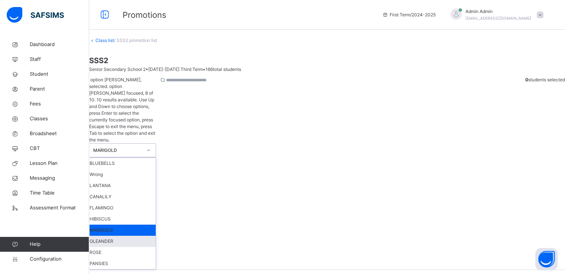
click at [125, 236] on div "OLEANDER" at bounding box center [123, 241] width 66 height 11
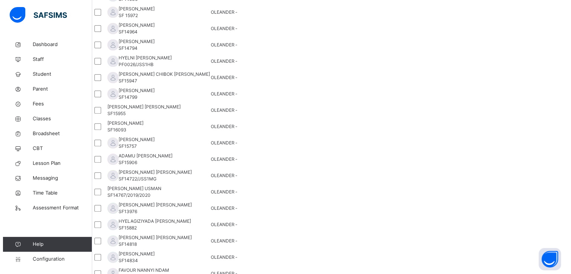
scroll to position [291, 0]
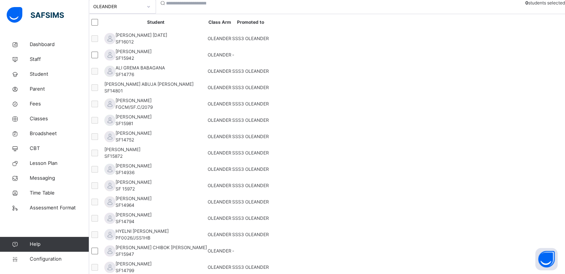
scroll to position [0, 0]
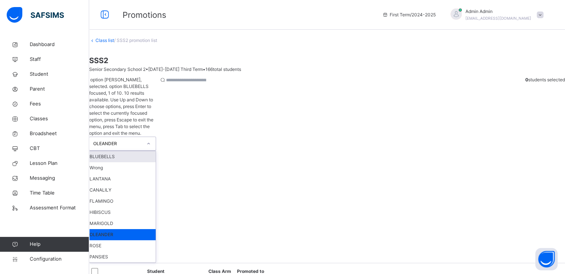
click at [142, 140] on div "OLEANDER" at bounding box center [117, 143] width 49 height 7
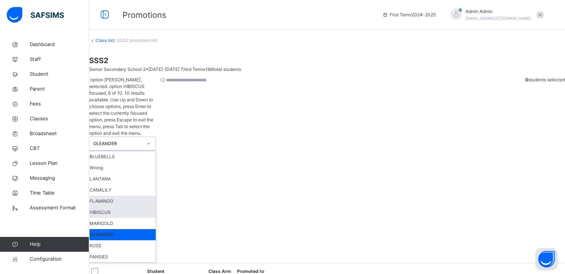
scroll to position [15, 0]
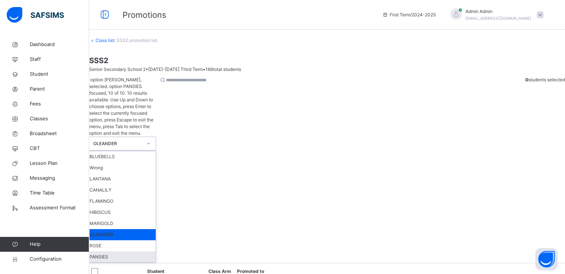
click at [118, 252] on div "PANSIES" at bounding box center [123, 257] width 66 height 11
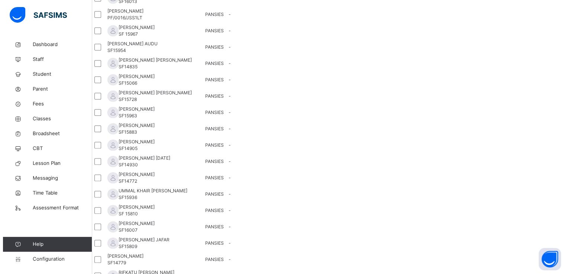
scroll to position [216, 0]
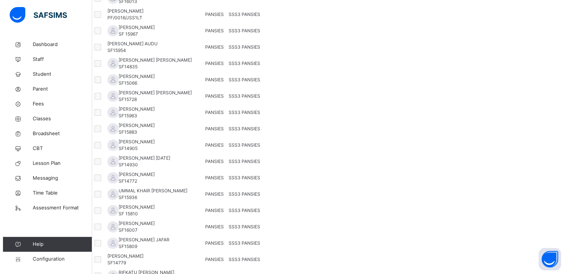
scroll to position [0, 0]
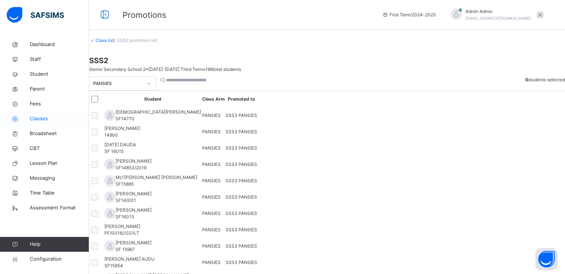
click at [36, 122] on span "Classes" at bounding box center [59, 118] width 59 height 7
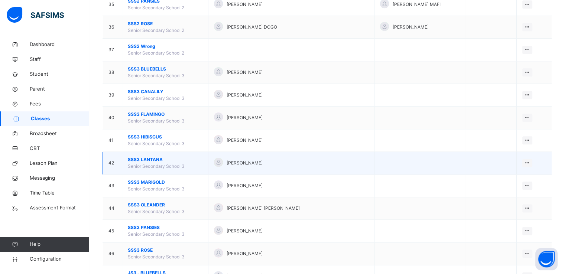
scroll to position [865, 0]
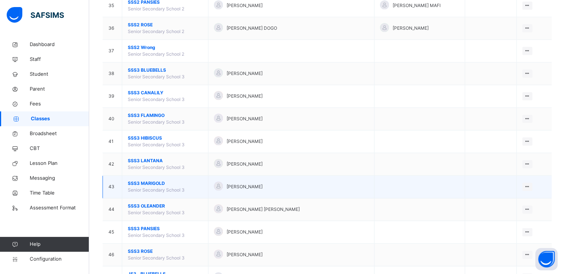
click at [138, 180] on span "SSS3 MARIGOLD" at bounding box center [165, 183] width 75 height 7
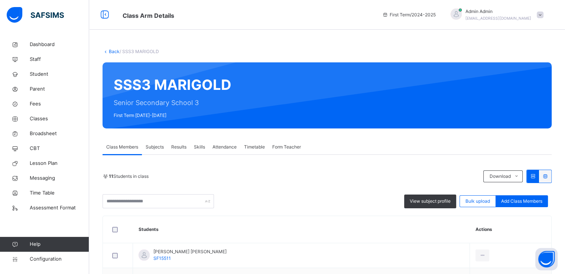
click at [112, 49] on link "Back" at bounding box center [114, 52] width 11 height 6
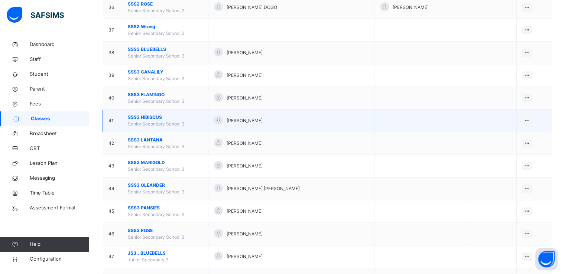
scroll to position [886, 0]
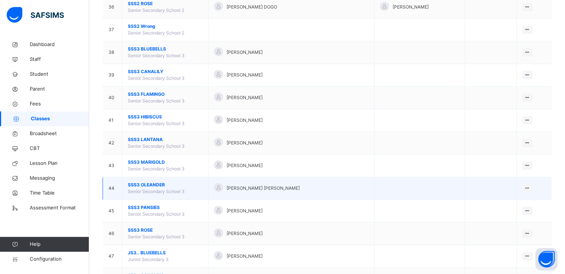
click at [149, 183] on span "SSS3 OLEANDER" at bounding box center [165, 185] width 75 height 7
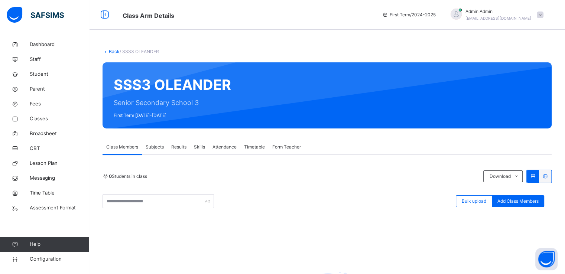
click at [112, 51] on link "Back" at bounding box center [114, 52] width 11 height 6
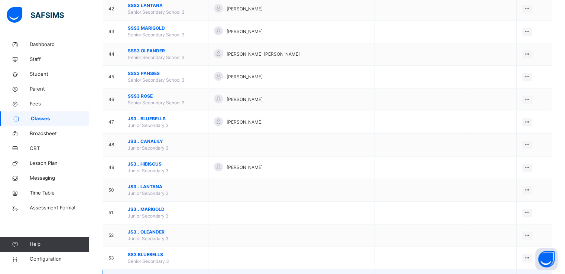
scroll to position [1020, 0]
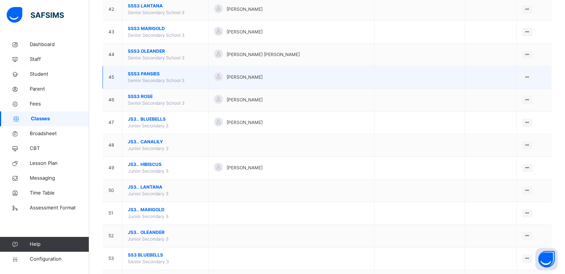
click at [144, 72] on span "SSS3 PANSIES" at bounding box center [165, 74] width 75 height 7
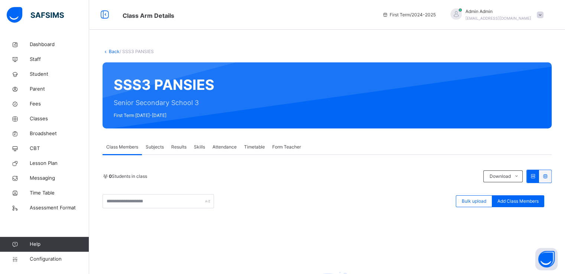
click at [112, 52] on link "Back" at bounding box center [114, 52] width 11 height 6
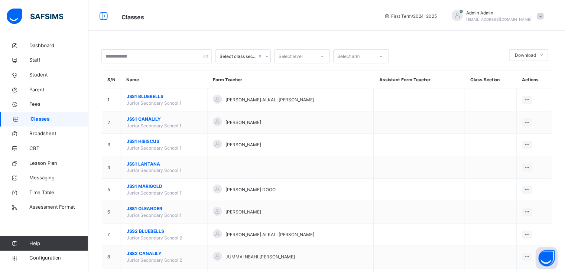
scroll to position [1211, 0]
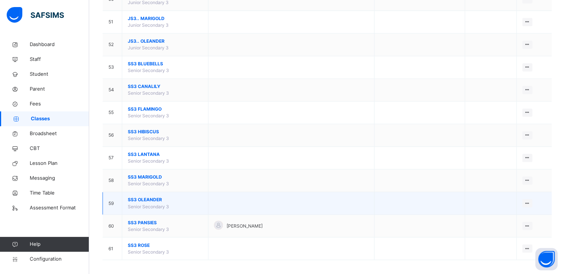
click at [142, 197] on span "SS3 OLEANDER" at bounding box center [165, 200] width 75 height 7
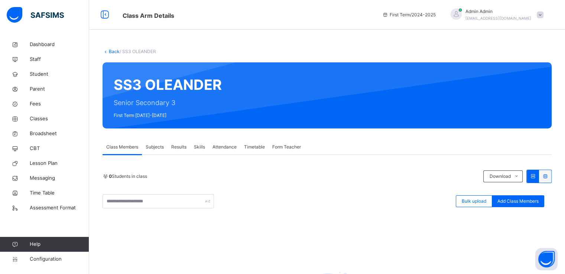
click at [112, 52] on link "Back" at bounding box center [114, 52] width 11 height 6
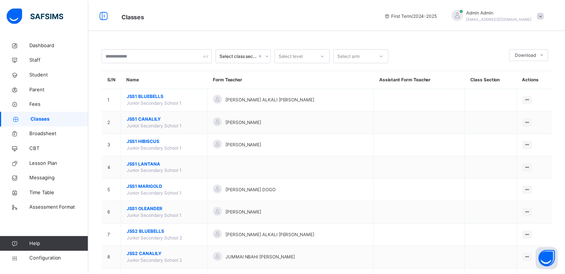
scroll to position [1211, 0]
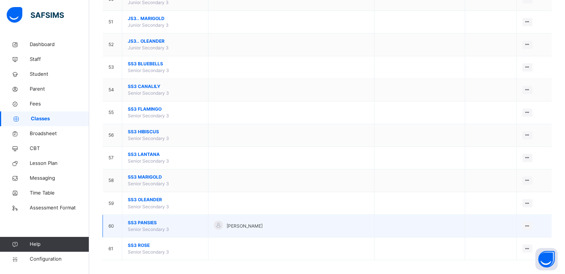
click at [132, 219] on span "SS3 PANSIES" at bounding box center [165, 222] width 75 height 7
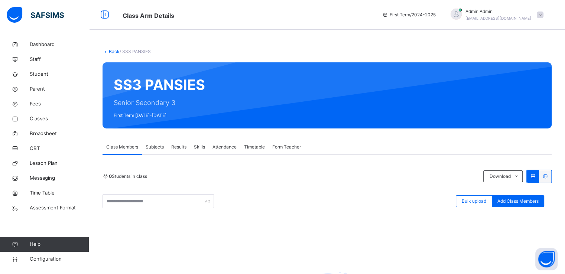
click at [214, 164] on div "0 Students in class Download Pdf Report Excel Report Bulk upload Add Class Memb…" at bounding box center [327, 256] width 449 height 203
click at [112, 48] on div "Back / SS3 PANSIES SS3 PANSIES Senior Secondary 3 First Term 2024-2025 Class Me…" at bounding box center [327, 206] width 476 height 339
click at [112, 52] on link "Back" at bounding box center [114, 52] width 11 height 6
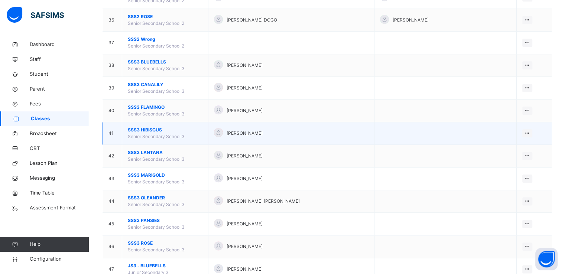
scroll to position [883, 0]
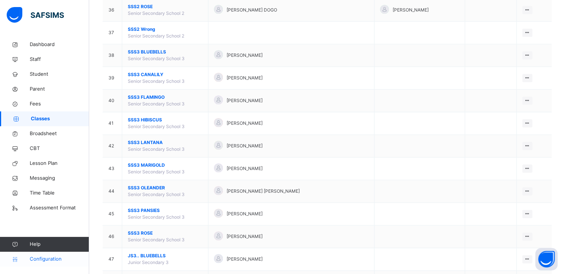
click at [45, 258] on span "Configuration" at bounding box center [59, 259] width 59 height 7
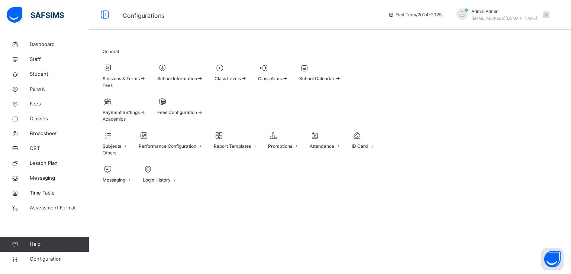
click at [292, 149] on span "Promotions" at bounding box center [280, 146] width 24 height 6
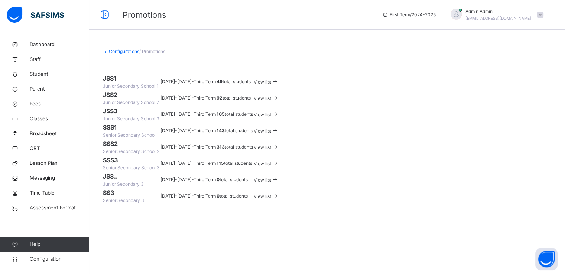
scroll to position [116, 0]
click at [271, 145] on span "View list" at bounding box center [262, 148] width 17 height 6
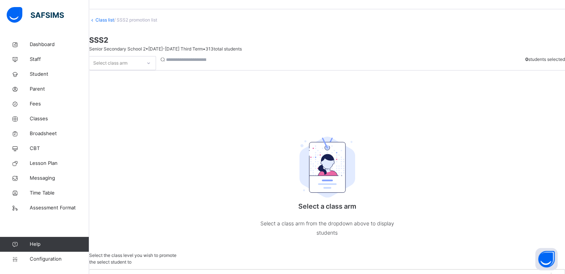
scroll to position [42, 0]
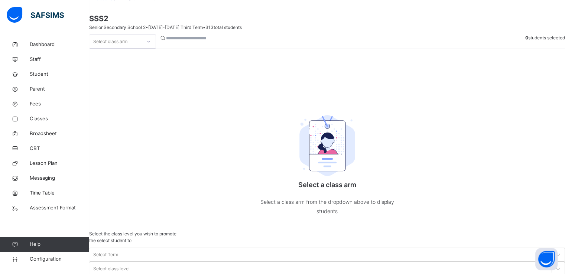
click at [156, 49] on div "Select class arm" at bounding box center [122, 42] width 67 height 14
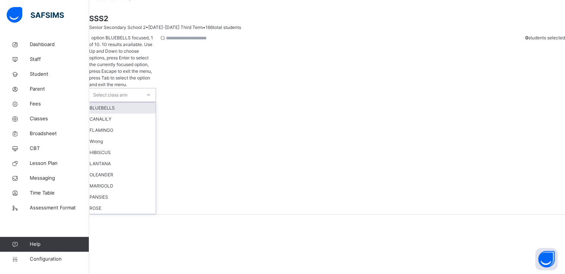
click at [155, 89] on div at bounding box center [148, 95] width 13 height 12
click at [115, 169] on div "OLEANDER" at bounding box center [123, 174] width 66 height 11
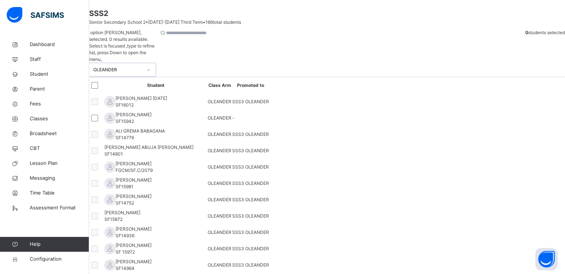
scroll to position [0, 0]
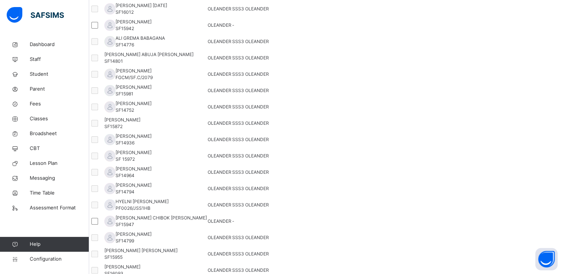
scroll to position [107, 0]
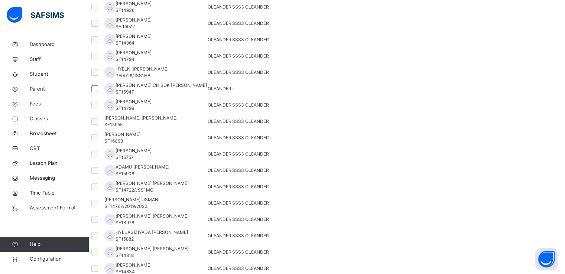
scroll to position [303, 0]
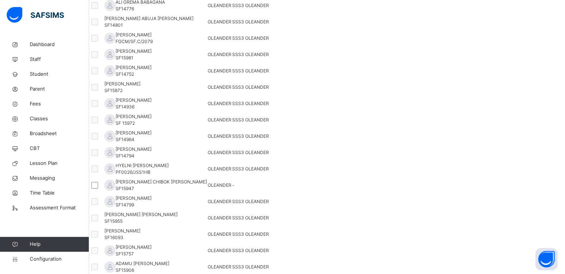
scroll to position [143, 0]
drag, startPoint x: 161, startPoint y: 87, endPoint x: 181, endPoint y: 88, distance: 20.9
click at [165, 12] on div "ALI GREMA BABAGANA SF14776" at bounding box center [140, 5] width 49 height 13
copy span "SF14776"
click at [41, 74] on span "Student" at bounding box center [59, 74] width 59 height 7
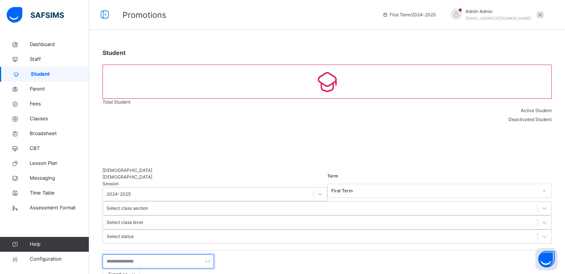
click at [140, 255] on input "text" at bounding box center [158, 262] width 111 height 14
paste input "*******"
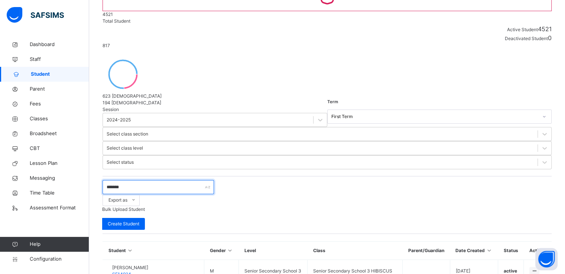
scroll to position [87, 0]
click at [111, 181] on input "*******" at bounding box center [158, 188] width 111 height 14
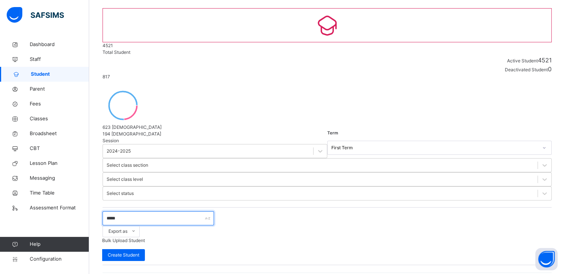
scroll to position [45, 0]
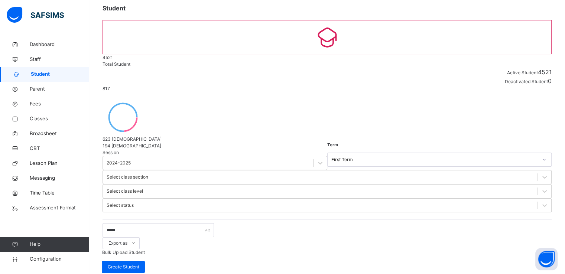
drag, startPoint x: 119, startPoint y: 164, endPoint x: 165, endPoint y: 163, distance: 45.7
click at [132, 223] on input "*****" at bounding box center [158, 230] width 111 height 14
paste input "**"
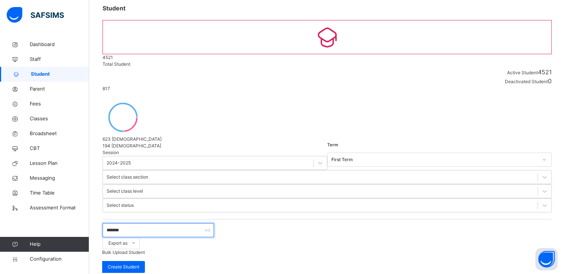
click at [113, 223] on input "*******" at bounding box center [158, 230] width 111 height 14
type input "*****"
click at [37, 123] on link "Classes" at bounding box center [44, 118] width 89 height 15
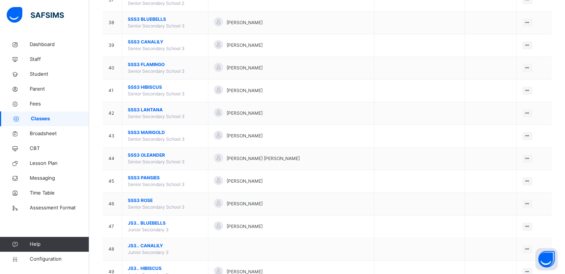
scroll to position [918, 0]
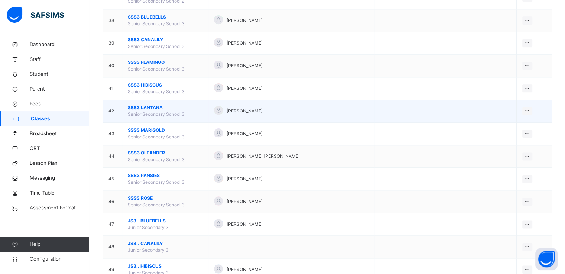
click at [140, 105] on span "SSS3 LANTANA" at bounding box center [165, 107] width 75 height 7
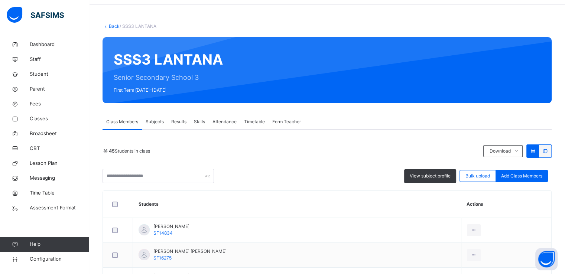
scroll to position [26, 0]
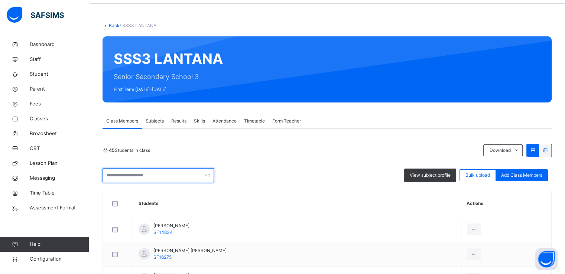
click at [172, 175] on input "text" at bounding box center [158, 175] width 111 height 14
paste input "*******"
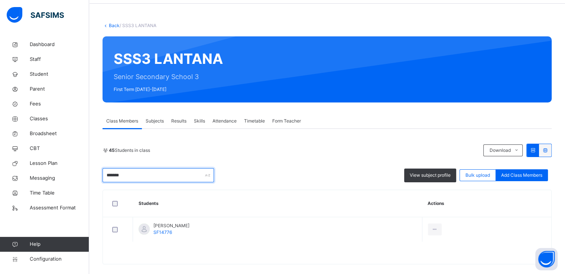
click at [113, 174] on input "*******" at bounding box center [158, 175] width 111 height 14
type input "*******"
click at [52, 259] on span "Configuration" at bounding box center [59, 259] width 59 height 7
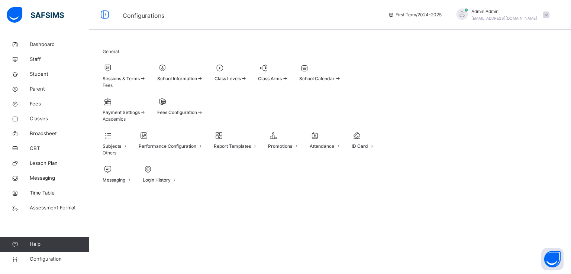
click at [292, 149] on span "Promotions" at bounding box center [280, 146] width 24 height 6
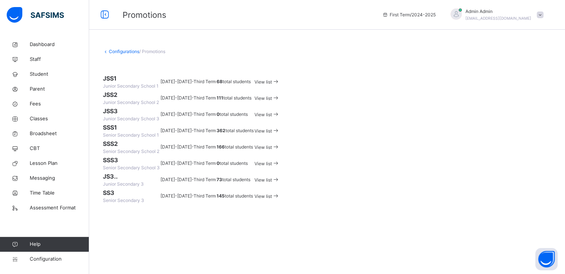
scroll to position [107, 0]
click at [272, 145] on span "View list" at bounding box center [263, 148] width 17 height 6
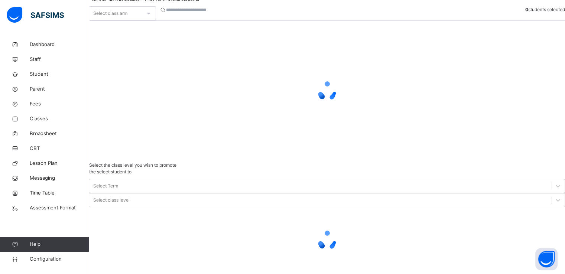
scroll to position [20, 0]
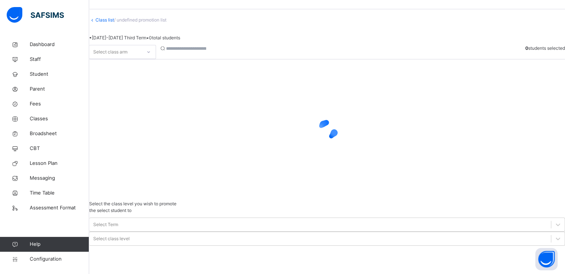
click at [142, 58] on div "Select class arm" at bounding box center [116, 52] width 52 height 12
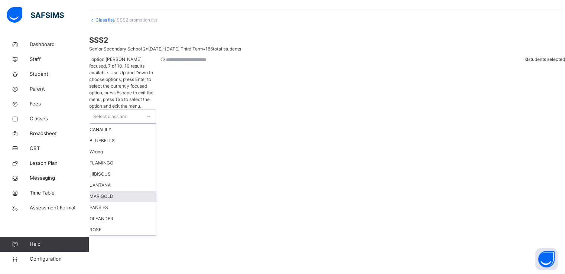
click at [122, 191] on div "MARIGOLD" at bounding box center [123, 196] width 66 height 11
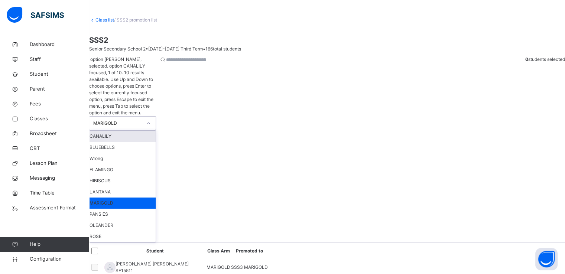
click at [136, 120] on div "MARIGOLD" at bounding box center [117, 123] width 49 height 7
click at [121, 187] on div "LANTANA" at bounding box center [123, 192] width 66 height 11
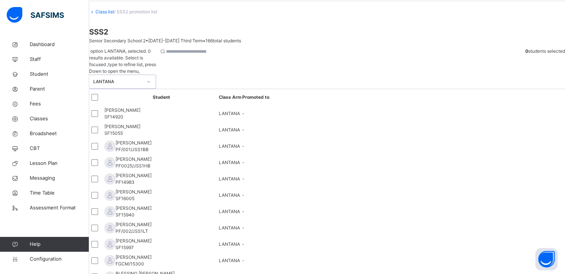
scroll to position [28, 0]
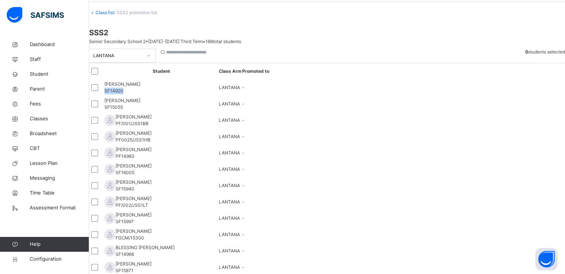
drag, startPoint x: 160, startPoint y: 144, endPoint x: 182, endPoint y: 146, distance: 22.8
click at [140, 94] on div "AJI MUHAMMAD BUKAR SF14920" at bounding box center [122, 87] width 36 height 13
copy span "SF14920"
click at [40, 76] on span "Student" at bounding box center [59, 74] width 59 height 7
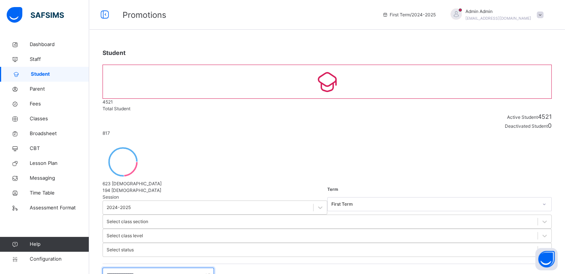
click at [151, 268] on input "text" at bounding box center [158, 275] width 111 height 14
paste input "*******"
click at [111, 268] on input "*******" at bounding box center [158, 275] width 111 height 14
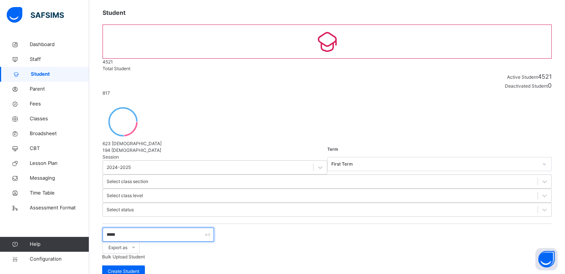
scroll to position [44, 0]
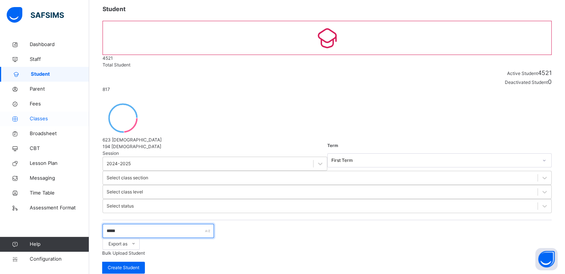
type input "*****"
click at [40, 119] on span "Classes" at bounding box center [59, 118] width 59 height 7
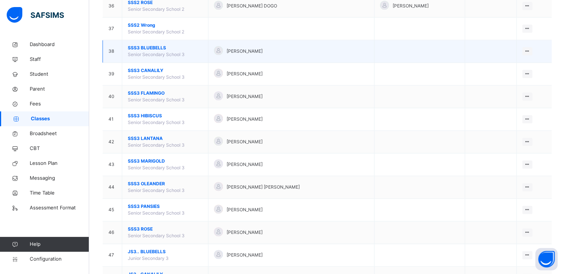
scroll to position [880, 0]
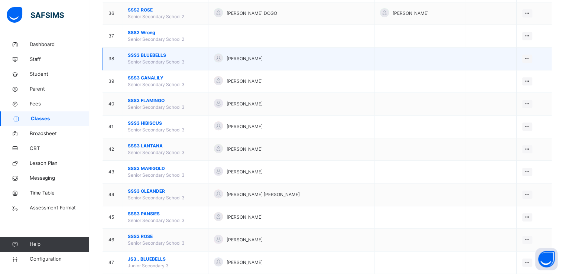
click at [149, 53] on span "SSS3 BLUEBELLS" at bounding box center [165, 55] width 75 height 7
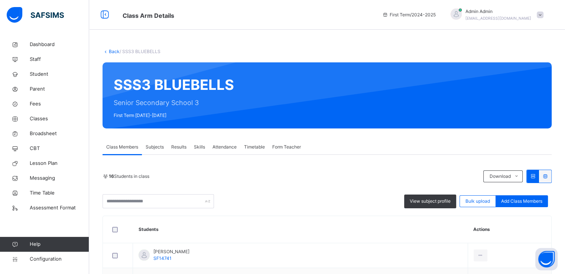
click at [111, 52] on link "Back" at bounding box center [114, 52] width 11 height 6
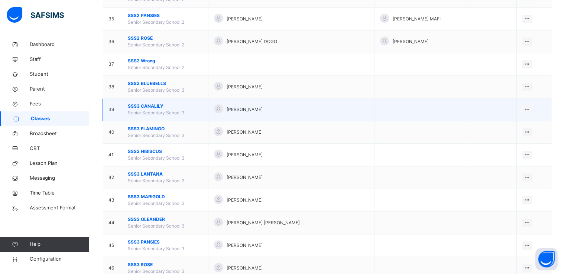
scroll to position [852, 0]
click at [149, 104] on span "SSS3 CANALILY" at bounding box center [165, 106] width 75 height 7
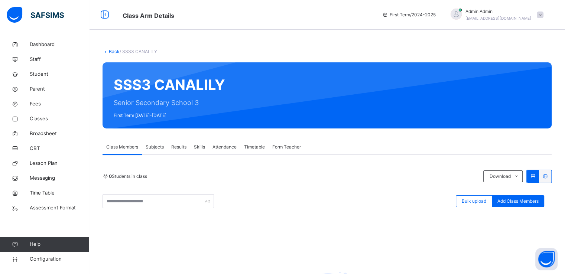
click at [111, 54] on link "Back" at bounding box center [114, 52] width 11 height 6
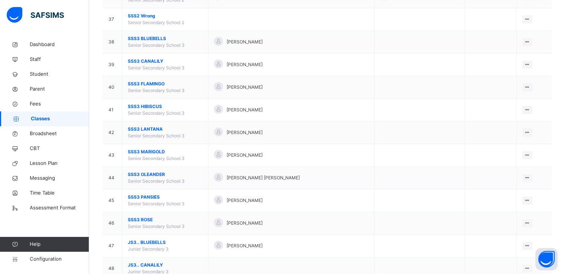
scroll to position [896, 0]
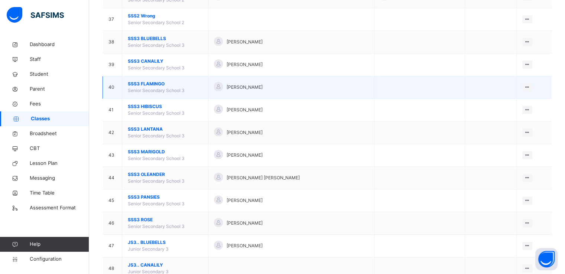
click at [138, 81] on span "SSS3 FLAMINGO" at bounding box center [165, 84] width 75 height 7
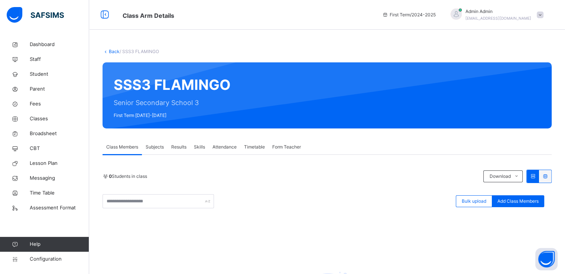
click at [113, 53] on link "Back" at bounding box center [114, 52] width 11 height 6
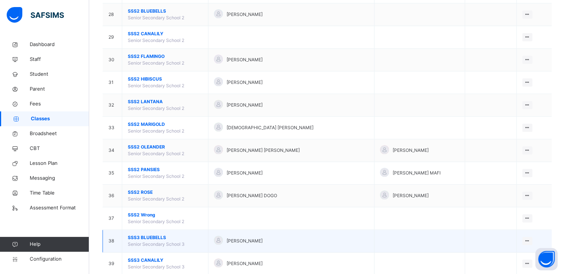
scroll to position [694, 0]
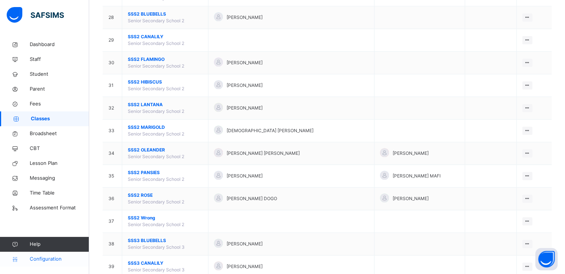
click at [42, 262] on span "Configuration" at bounding box center [59, 259] width 59 height 7
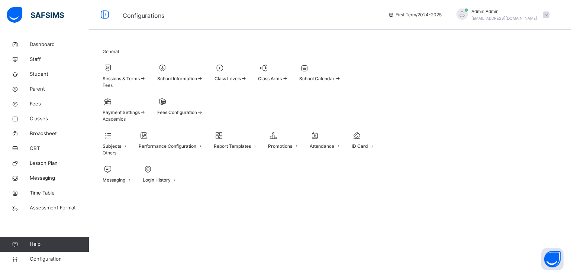
click at [292, 149] on span "Promotions" at bounding box center [280, 146] width 24 height 6
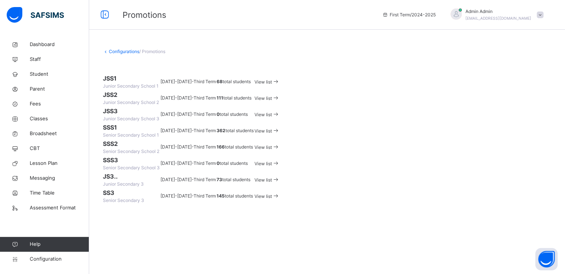
scroll to position [110, 0]
click at [272, 145] on span "View list" at bounding box center [263, 148] width 17 height 6
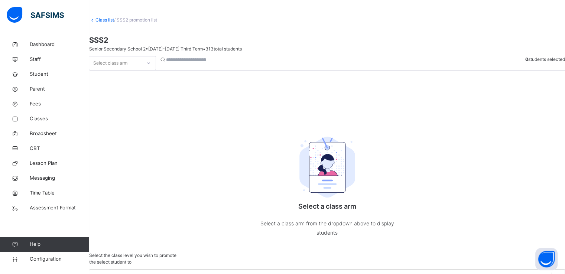
scroll to position [42, 0]
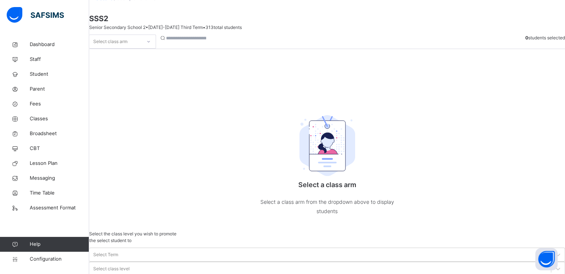
click at [142, 48] on div "Select class arm" at bounding box center [116, 42] width 52 height 12
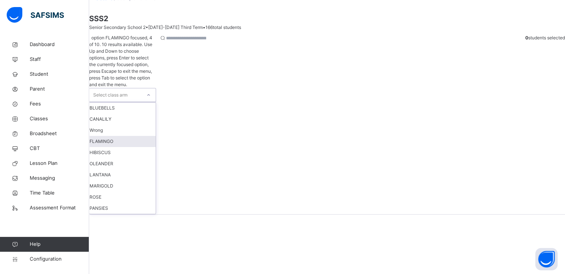
click at [122, 136] on div "FLAMINGO" at bounding box center [123, 141] width 66 height 11
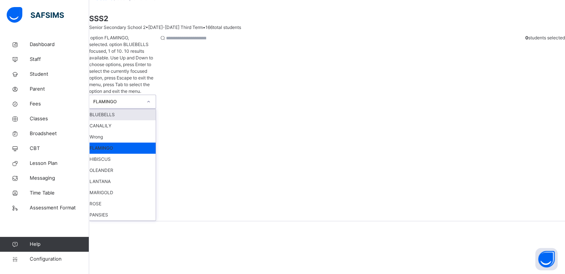
click at [141, 98] on div "FLAMINGO" at bounding box center [117, 101] width 49 height 7
click at [125, 120] on div "CANALILY" at bounding box center [123, 125] width 66 height 11
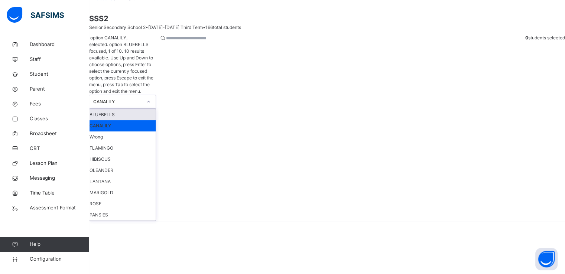
click at [155, 96] on div at bounding box center [148, 102] width 13 height 12
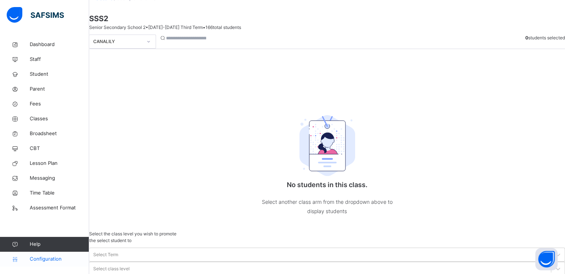
click at [35, 260] on span "Configuration" at bounding box center [59, 259] width 59 height 7
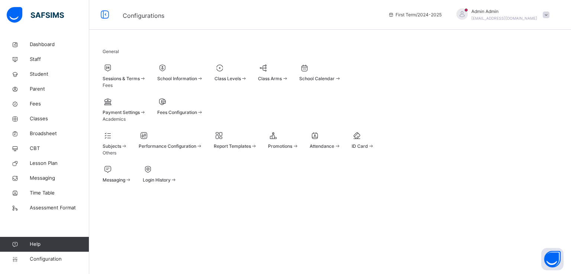
click at [122, 115] on span "Payment Settings" at bounding box center [121, 113] width 37 height 6
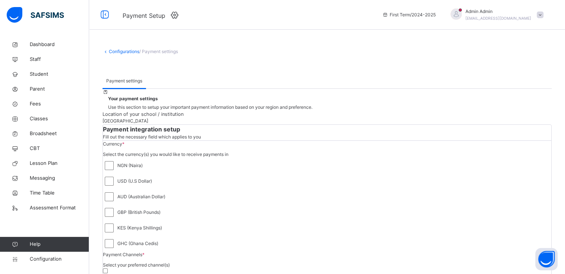
click at [116, 51] on link "Configurations" at bounding box center [124, 52] width 30 height 6
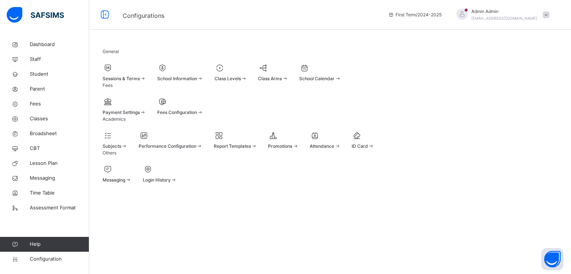
click at [197, 115] on span "Fees Configuration" at bounding box center [177, 113] width 40 height 6
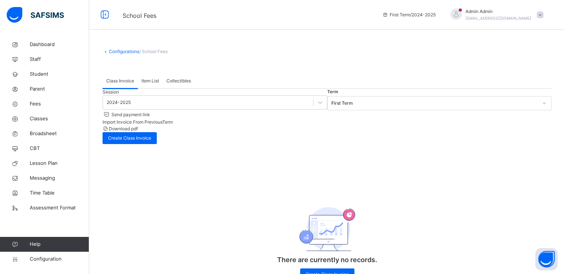
scroll to position [21, 0]
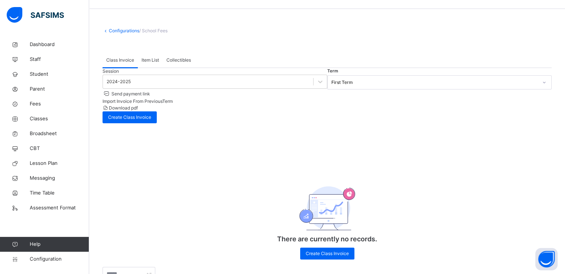
click at [153, 61] on span "Item List" at bounding box center [150, 60] width 17 height 7
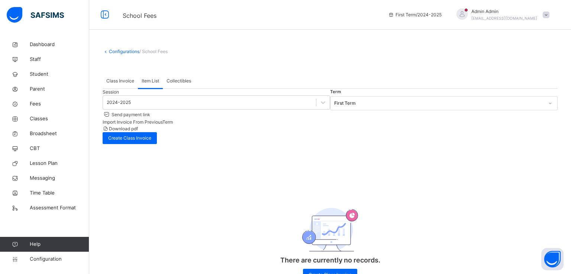
click at [116, 81] on span "Class Invoice" at bounding box center [120, 81] width 28 height 7
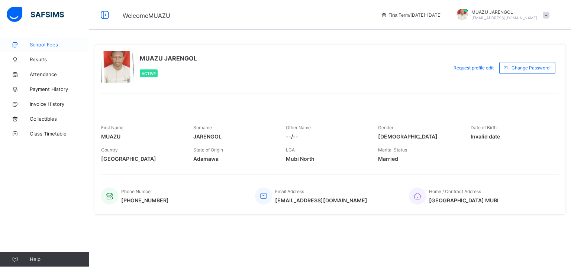
click at [49, 45] on span "School Fees" at bounding box center [59, 45] width 59 height 6
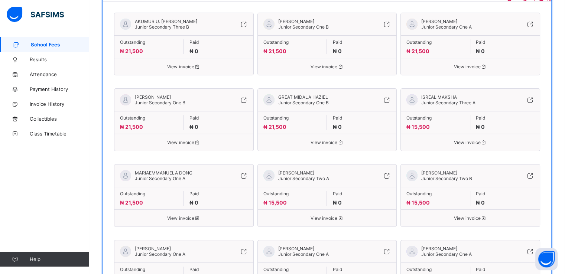
scroll to position [162, 0]
click at [389, 177] on icon at bounding box center [387, 175] width 8 height 7
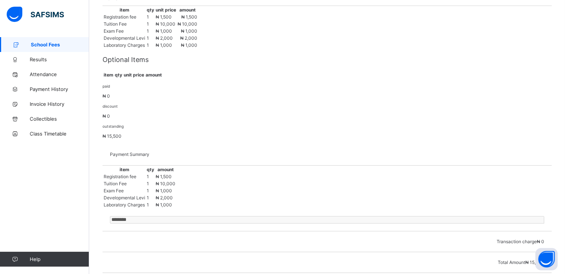
scroll to position [134, 0]
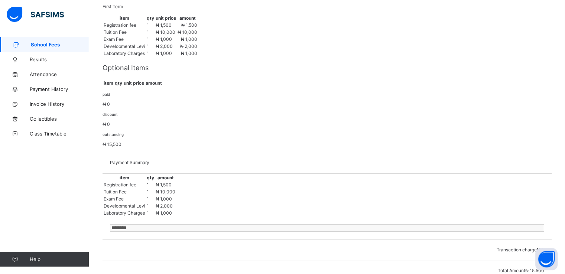
click at [119, 107] on div "paid ₦ 0" at bounding box center [327, 99] width 449 height 16
click at [168, 127] on div "discount ₦ 0" at bounding box center [327, 119] width 449 height 16
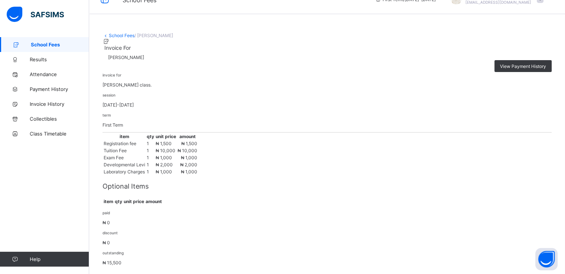
scroll to position [0, 0]
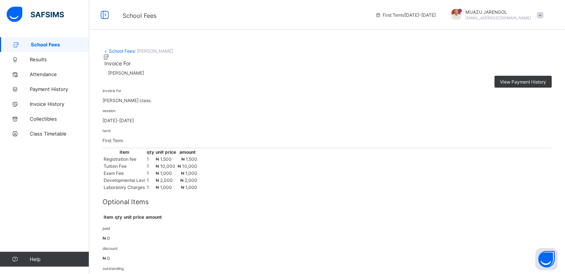
click at [113, 49] on link "School Fees" at bounding box center [122, 51] width 26 height 6
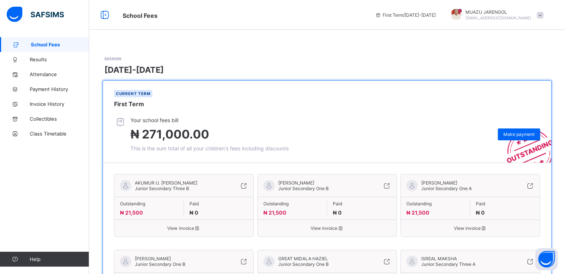
click at [544, 15] on span at bounding box center [540, 15] width 7 height 7
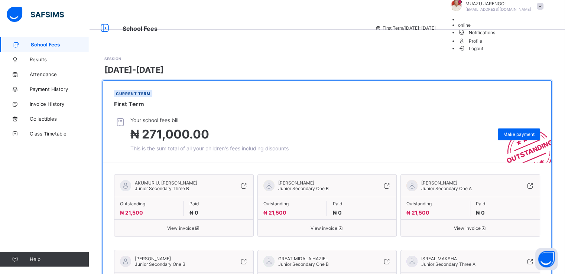
click at [484, 52] on span "Logout" at bounding box center [471, 49] width 26 height 8
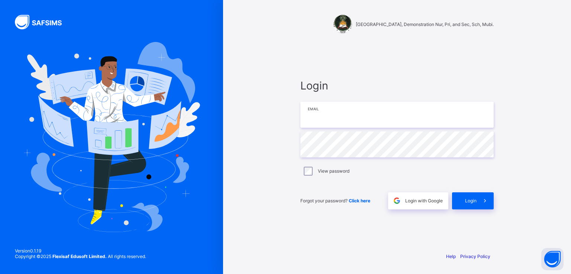
type input "**********"
click at [430, 200] on span "Login with Google" at bounding box center [424, 201] width 38 height 6
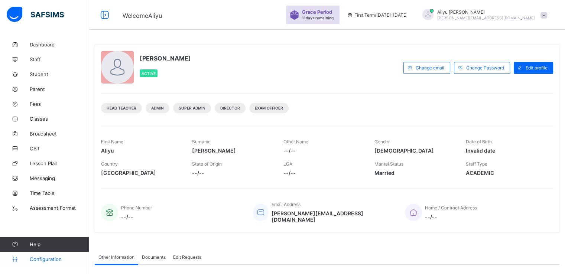
click at [40, 259] on span "Configuration" at bounding box center [59, 259] width 59 height 6
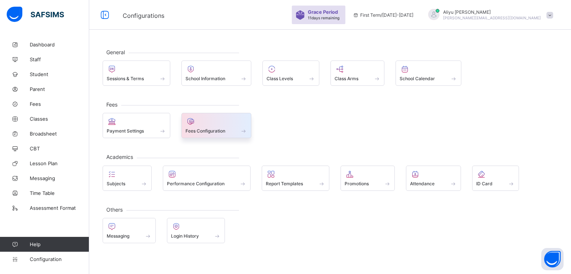
click at [201, 130] on span "Fees Configuration" at bounding box center [205, 131] width 40 height 6
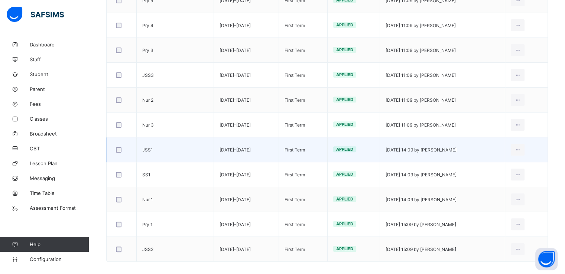
scroll to position [266, 0]
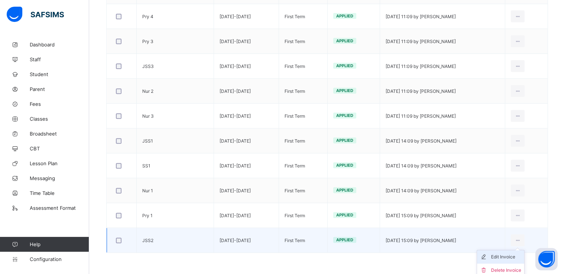
click at [509, 255] on div "Edit Invoice" at bounding box center [506, 256] width 30 height 7
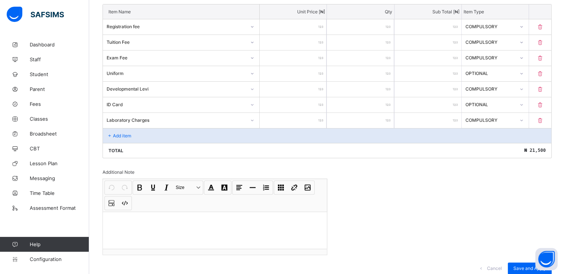
scroll to position [202, 0]
click at [524, 104] on icon at bounding box center [521, 104] width 4 height 7
click at [496, 118] on div "Compulsory" at bounding box center [495, 121] width 66 height 12
click at [524, 72] on icon at bounding box center [521, 73] width 4 height 7
click at [491, 86] on div "Compulsory" at bounding box center [495, 90] width 66 height 12
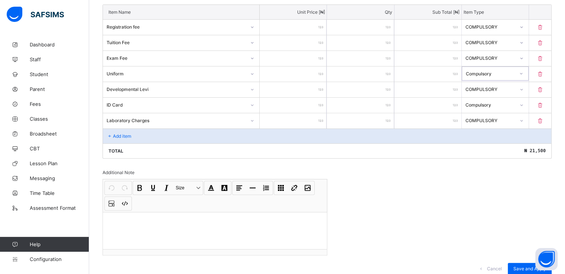
scroll to position [227, 0]
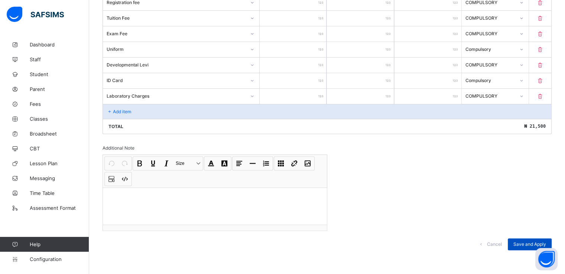
click at [521, 246] on div "Save and Apply" at bounding box center [530, 245] width 44 height 12
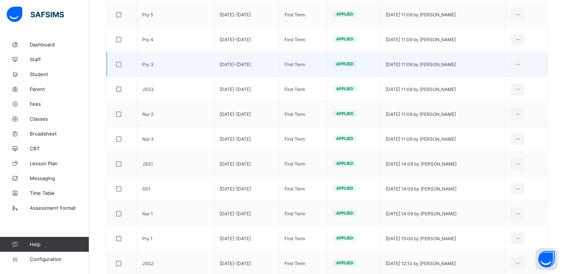
scroll to position [240, 0]
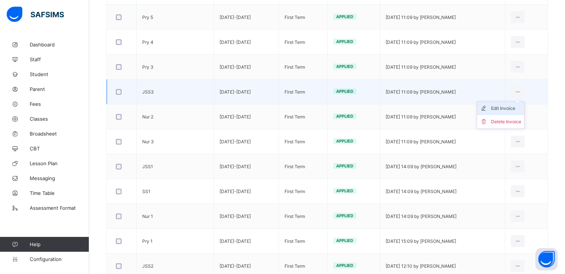
click at [509, 109] on div "Edit Invoice" at bounding box center [506, 108] width 30 height 7
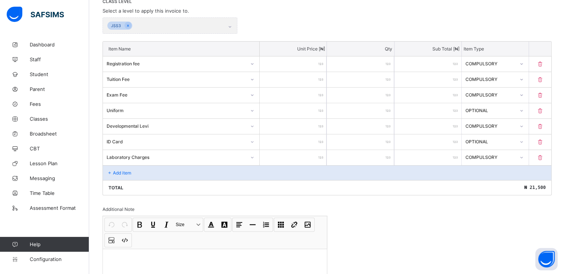
scroll to position [165, 0]
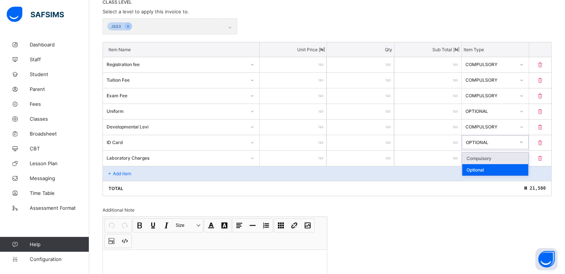
click at [524, 145] on icon at bounding box center [521, 142] width 4 height 7
click at [489, 156] on div "Compulsory" at bounding box center [495, 159] width 66 height 12
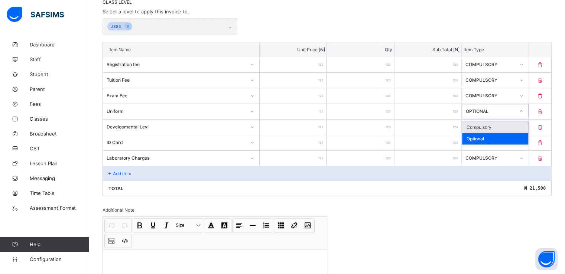
click at [524, 109] on icon at bounding box center [521, 110] width 4 height 7
click at [492, 124] on div "Compulsory" at bounding box center [495, 128] width 66 height 12
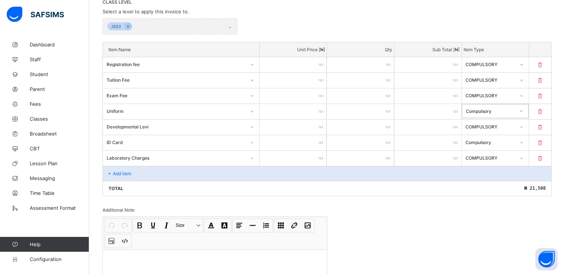
scroll to position [227, 0]
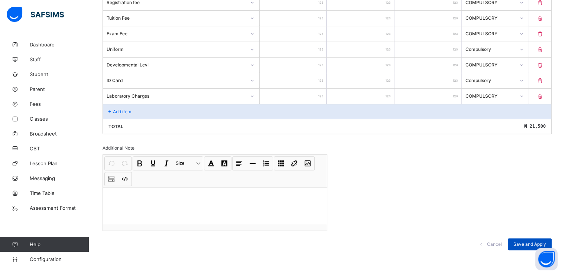
click at [527, 243] on span "Save and Apply" at bounding box center [530, 245] width 33 height 6
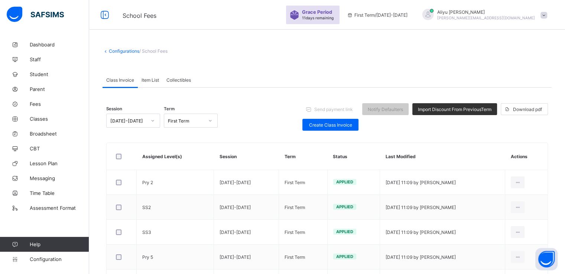
click at [547, 16] on span at bounding box center [544, 15] width 7 height 7
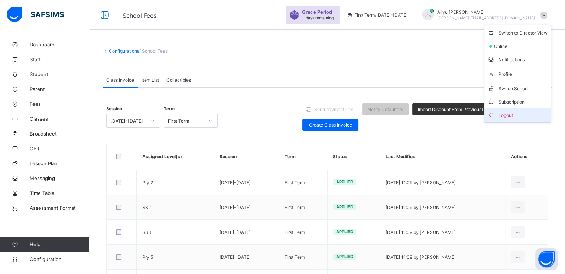
click at [509, 114] on span "Logout" at bounding box center [518, 115] width 60 height 9
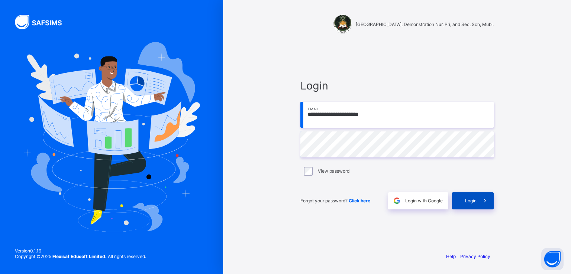
click at [470, 200] on span "Login" at bounding box center [471, 201] width 12 height 6
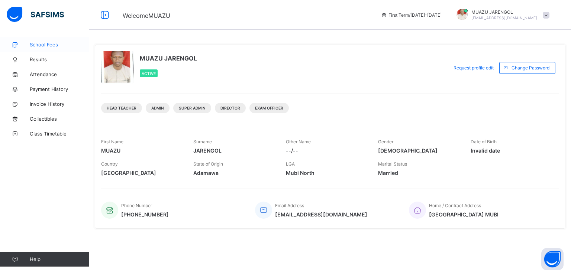
click at [43, 46] on span "School Fees" at bounding box center [59, 45] width 59 height 6
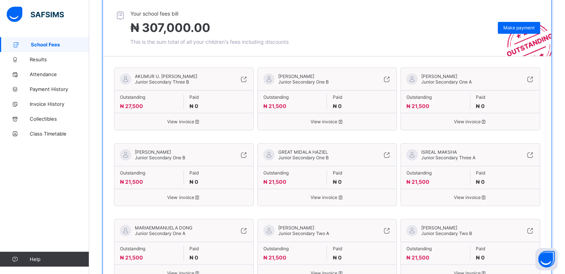
scroll to position [106, 0]
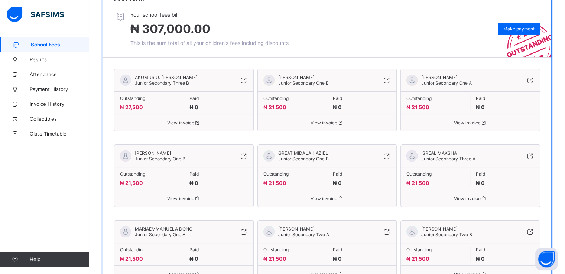
click at [184, 82] on span "Junior Secondary Three B" at bounding box center [162, 83] width 54 height 6
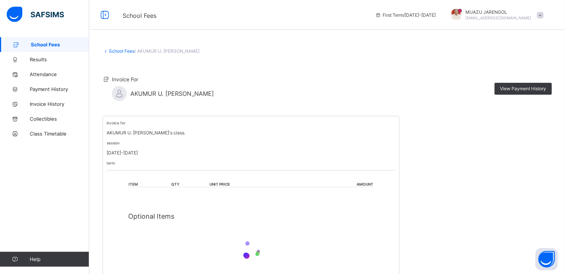
scroll to position [98, 0]
